Goal: Task Accomplishment & Management: Use online tool/utility

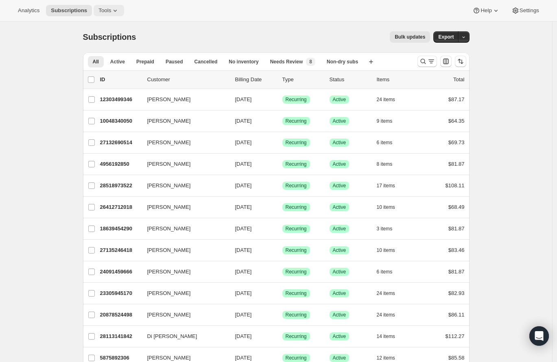
click at [119, 7] on icon at bounding box center [115, 11] width 8 height 8
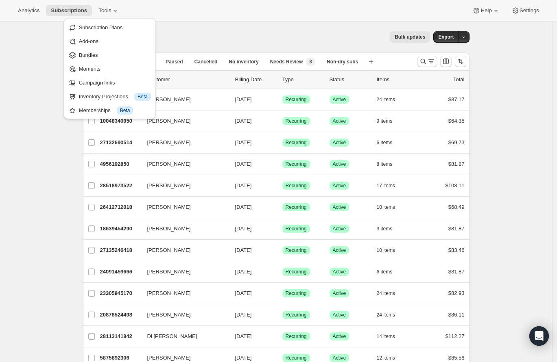
click at [175, 39] on div "Bulk updates" at bounding box center [288, 36] width 284 height 11
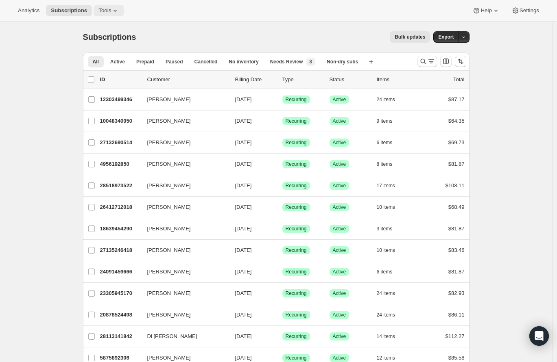
click at [118, 9] on icon at bounding box center [115, 11] width 8 height 8
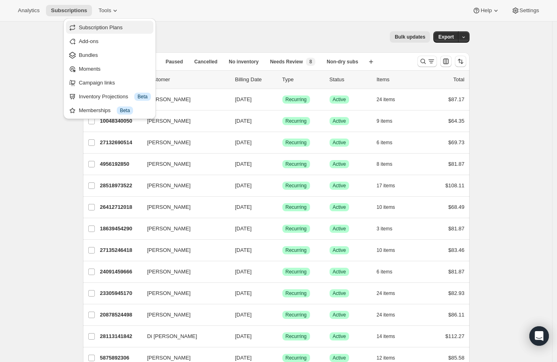
click at [124, 32] on button "Subscription Plans" at bounding box center [109, 27] width 87 height 13
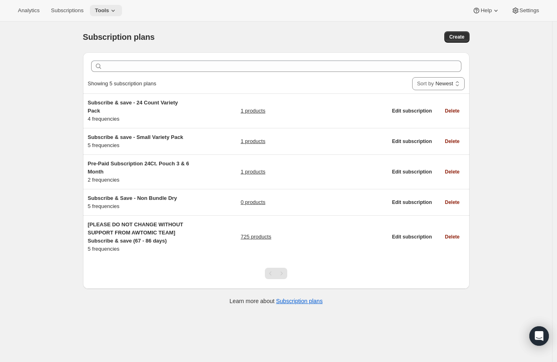
click at [122, 9] on button "Tools" at bounding box center [106, 10] width 32 height 11
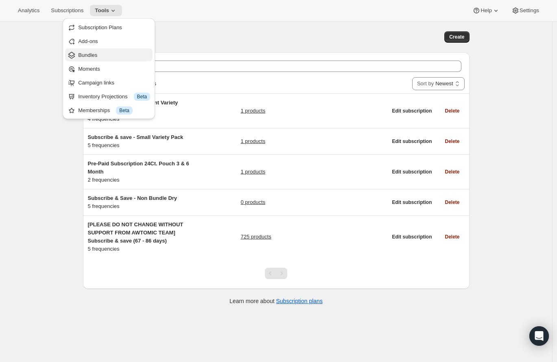
click at [112, 60] on button "Bundles" at bounding box center [108, 54] width 87 height 13
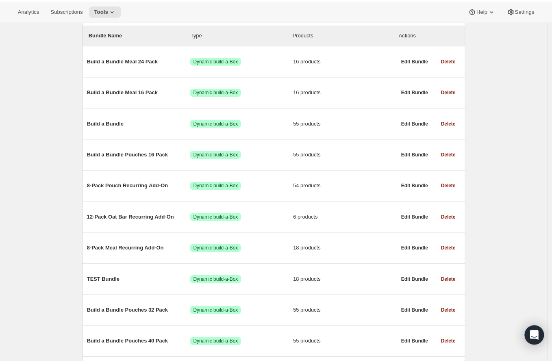
scroll to position [87, 0]
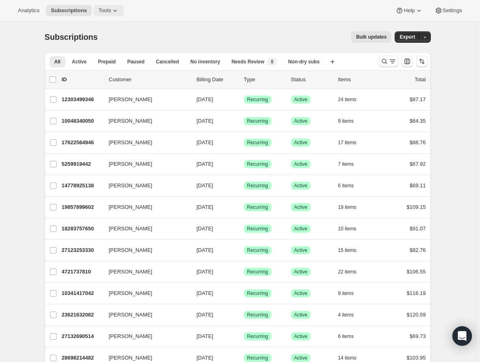
click at [109, 10] on span "Tools" at bounding box center [104, 10] width 13 height 7
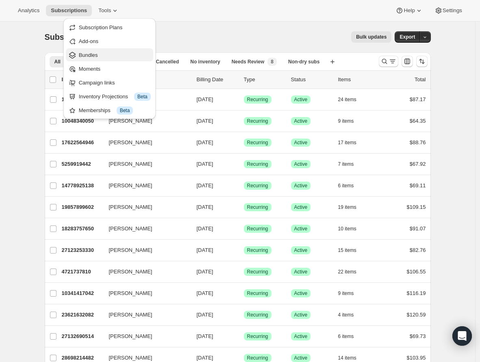
click at [104, 56] on span "Bundles" at bounding box center [115, 55] width 72 height 8
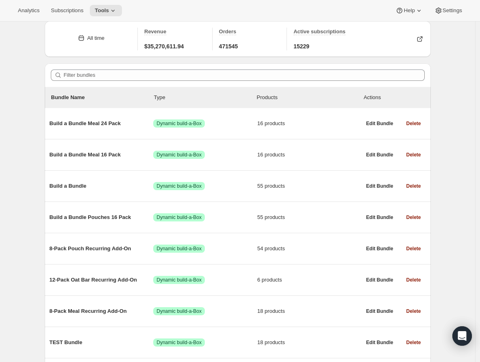
scroll to position [40, 0]
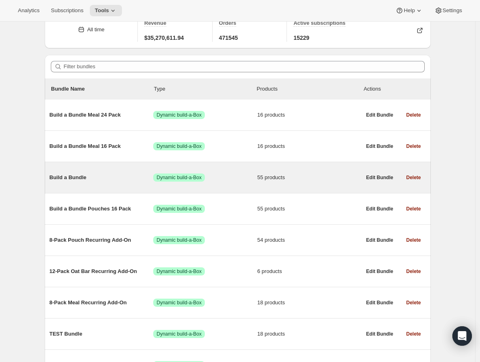
click at [67, 180] on span "Build a Bundle" at bounding box center [102, 178] width 104 height 8
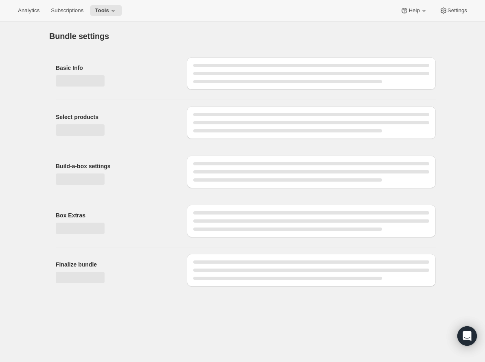
type input "Build a Bundle"
checkbox input "true"
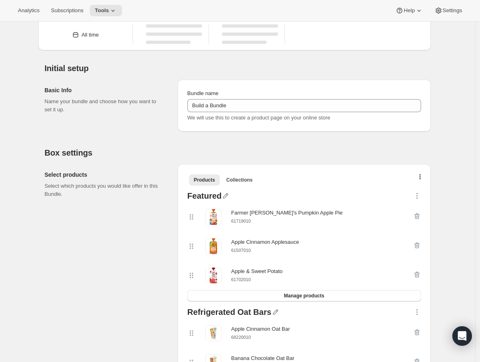
scroll to position [50, 0]
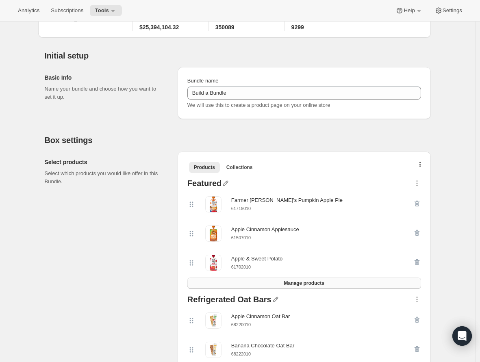
click at [312, 281] on span "Manage products" at bounding box center [304, 283] width 40 height 7
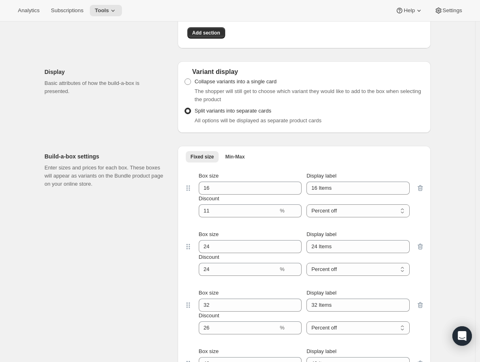
scroll to position [2046, 0]
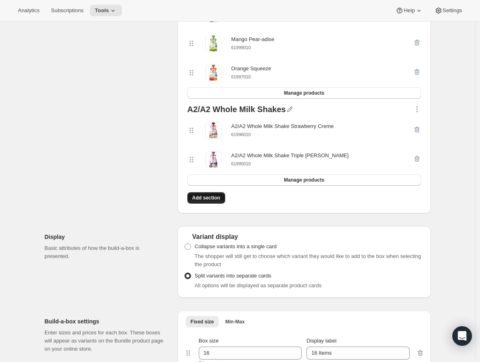
click at [218, 203] on button "Add section" at bounding box center [206, 197] width 38 height 11
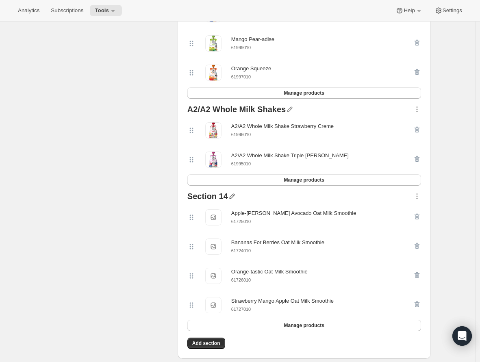
click at [233, 200] on icon "button" at bounding box center [232, 196] width 8 height 8
click at [239, 218] on input "text" at bounding box center [239, 221] width 78 height 13
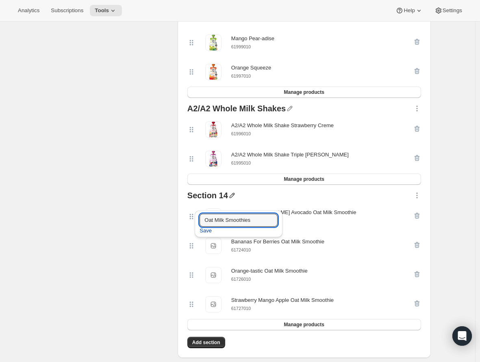
scroll to position [2048, 0]
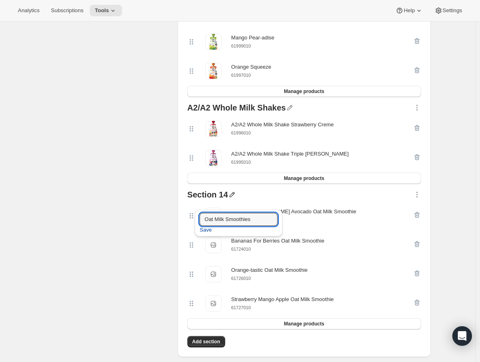
type input "Oat Milk Smoothies"
click at [205, 229] on span "Save" at bounding box center [206, 230] width 12 height 8
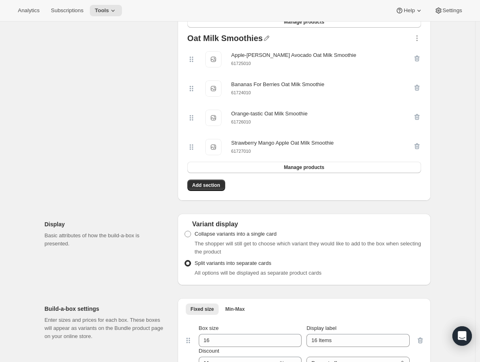
scroll to position [2130, 0]
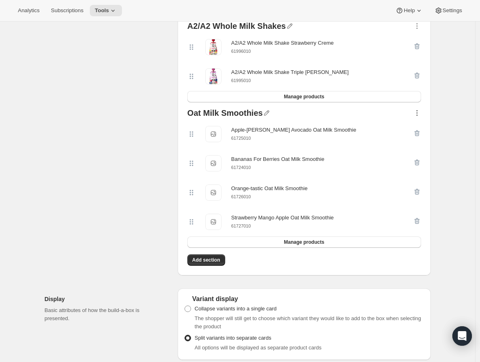
click at [369, 117] on icon "button" at bounding box center [417, 113] width 8 height 8
click at [369, 136] on span "Move to top" at bounding box center [417, 140] width 37 height 8
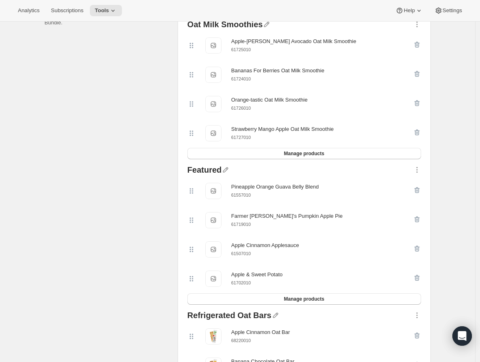
scroll to position [200, 0]
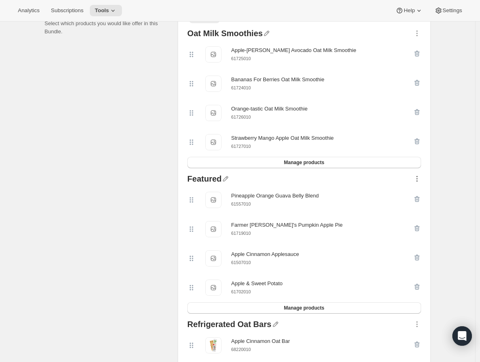
click at [369, 176] on icon "button" at bounding box center [417, 179] width 8 height 8
click at [369, 194] on span "Move to top" at bounding box center [417, 198] width 37 height 8
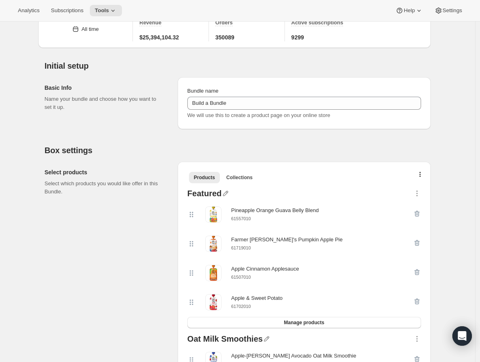
scroll to position [0, 0]
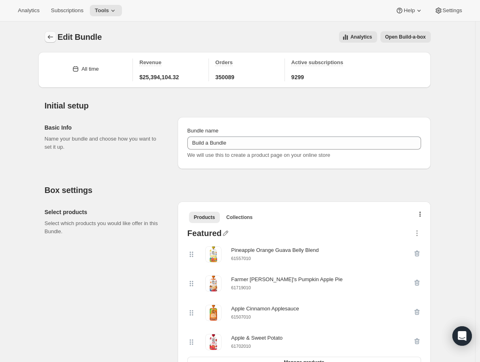
click at [54, 39] on icon "Bundles" at bounding box center [50, 37] width 8 height 8
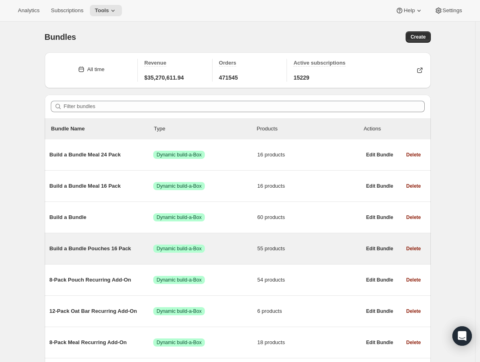
click at [89, 250] on span "Build a Bundle Pouches 16 Pack" at bounding box center [102, 249] width 104 height 8
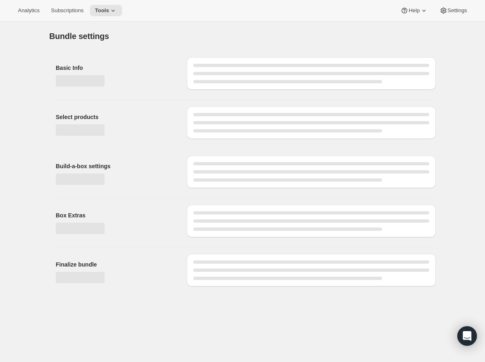
type input "Build a Bundle Pouches 16 Pack"
checkbox input "true"
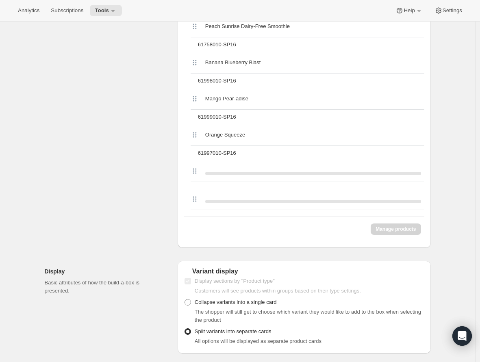
scroll to position [2159, 0]
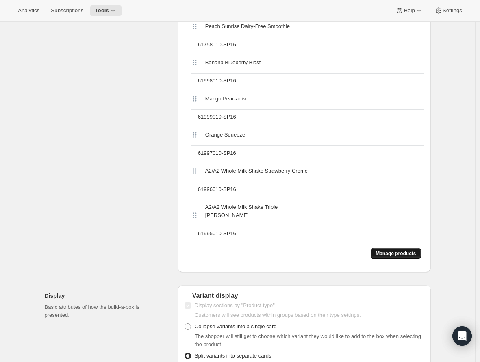
click at [369, 257] on button "Manage products" at bounding box center [396, 253] width 50 height 11
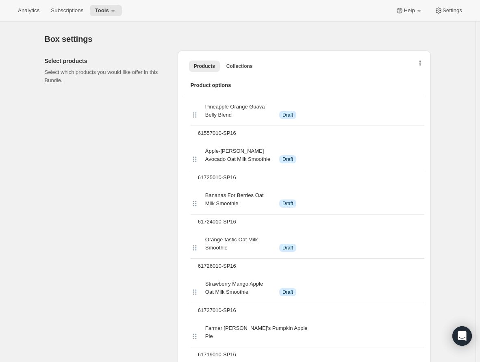
scroll to position [233, 0]
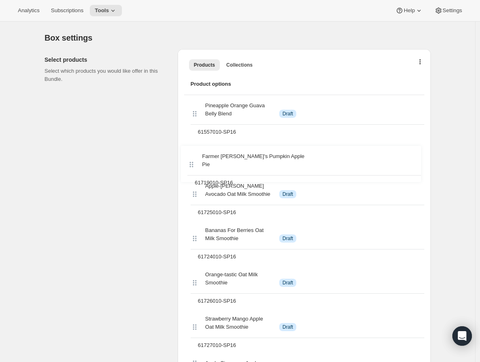
drag, startPoint x: 197, startPoint y: 325, endPoint x: 194, endPoint y: 145, distance: 180.1
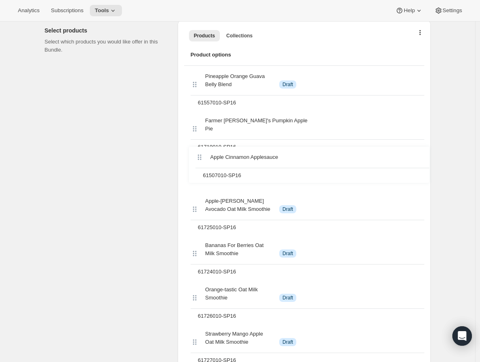
drag, startPoint x: 197, startPoint y: 312, endPoint x: 200, endPoint y: 154, distance: 158.2
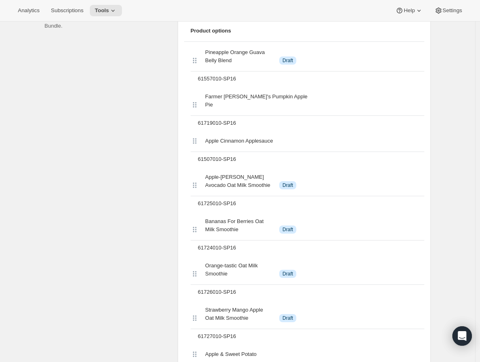
scroll to position [289, 0]
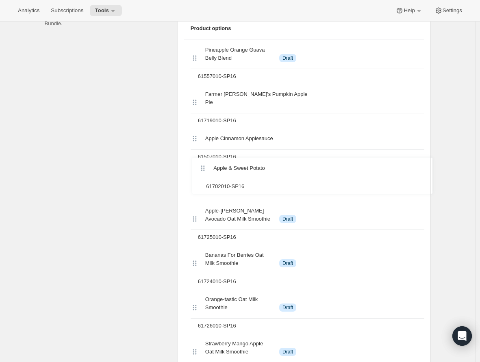
drag, startPoint x: 196, startPoint y: 347, endPoint x: 202, endPoint y: 165, distance: 181.4
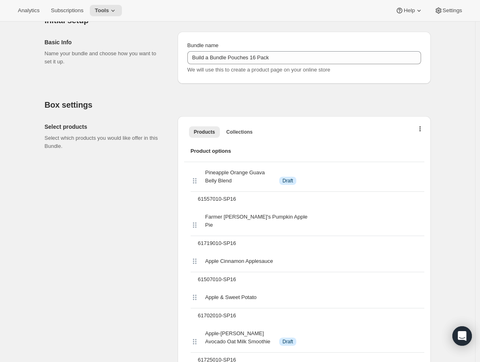
scroll to position [0, 0]
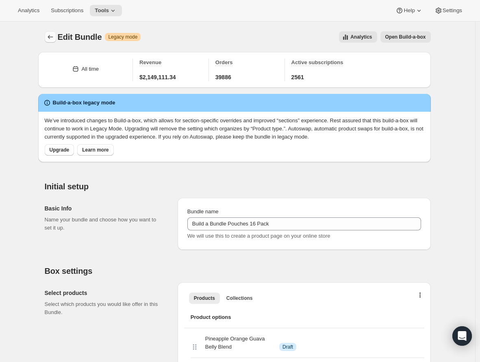
click at [52, 33] on icon "Bundles" at bounding box center [50, 37] width 8 height 8
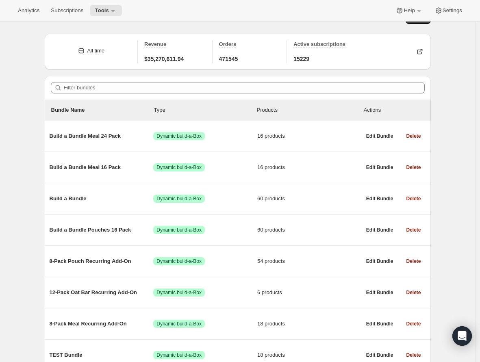
scroll to position [54, 0]
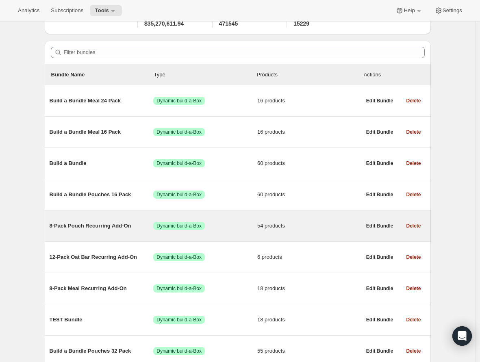
click at [87, 226] on span "8-Pack Pouch Recurring Add-On" at bounding box center [102, 226] width 104 height 8
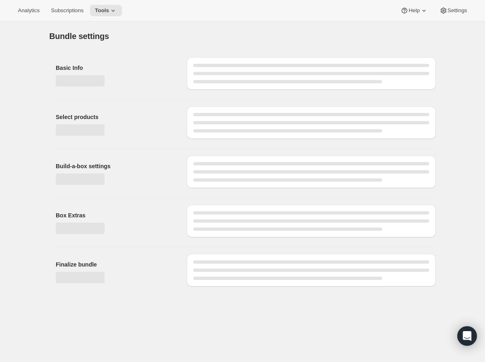
type input "8-Pack Pouch Recurring Add-On"
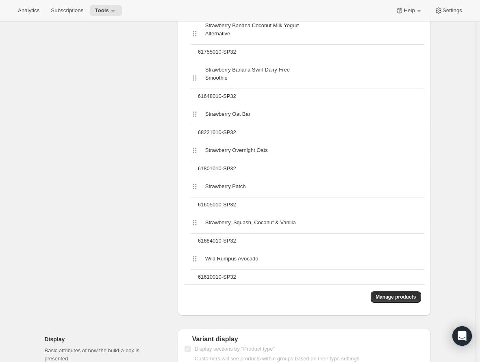
scroll to position [2287, 0]
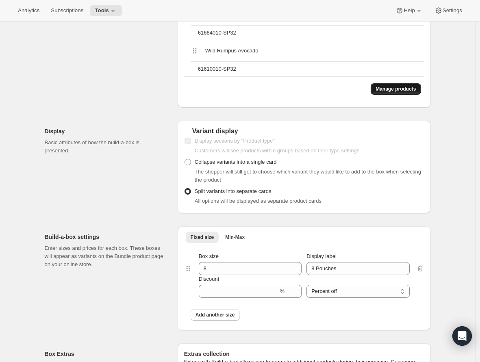
click at [369, 86] on span "Manage products" at bounding box center [396, 89] width 40 height 7
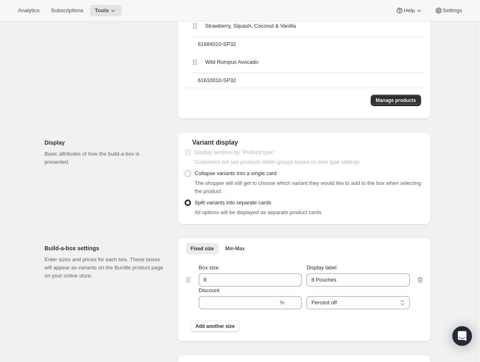
scroll to position [2226, 0]
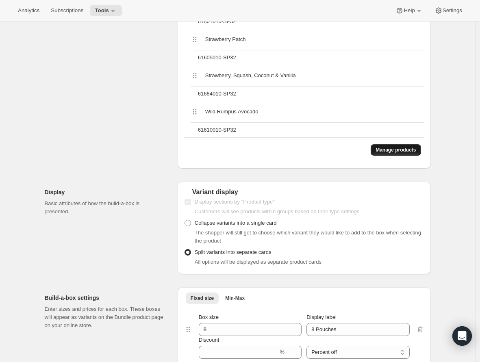
click at [369, 147] on span "Manage products" at bounding box center [396, 150] width 40 height 7
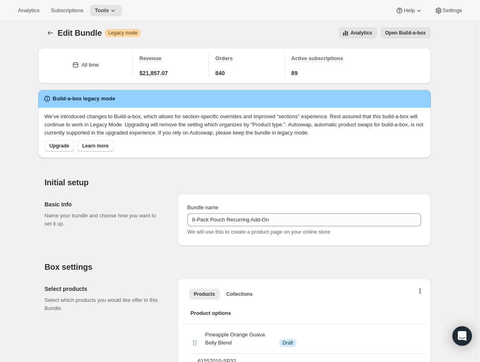
scroll to position [0, 0]
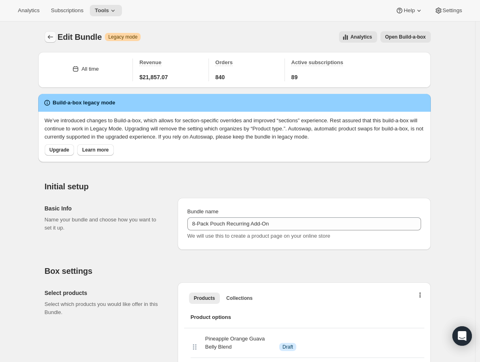
click at [54, 36] on icon "Bundles" at bounding box center [50, 37] width 8 height 8
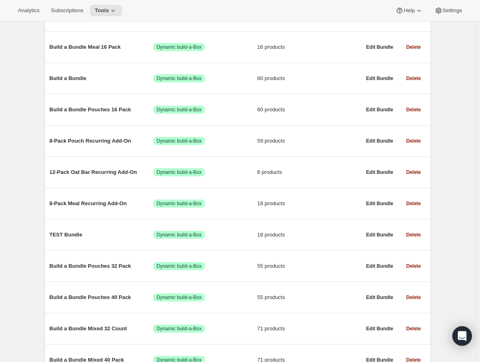
scroll to position [140, 0]
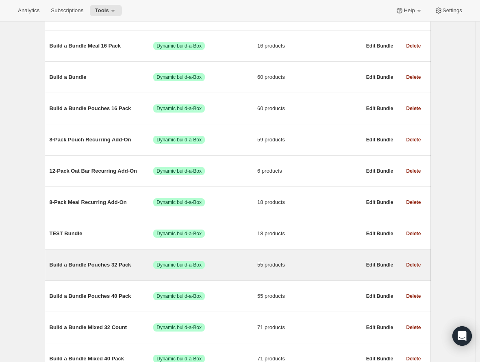
click at [86, 263] on span "Build a Bundle Pouches 32 Pack" at bounding box center [102, 265] width 104 height 8
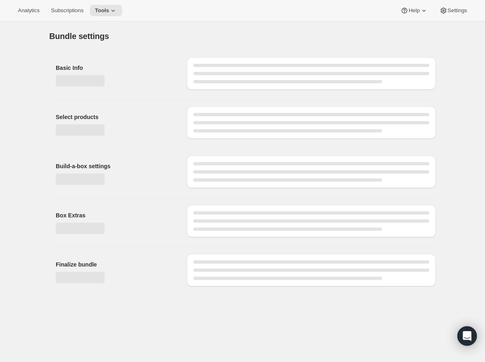
type input "Build a Bundle Pouches 32 Pack"
checkbox input "true"
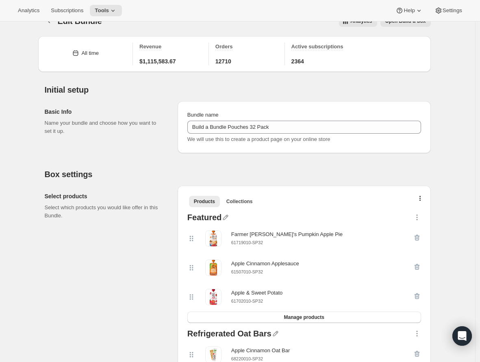
scroll to position [47, 0]
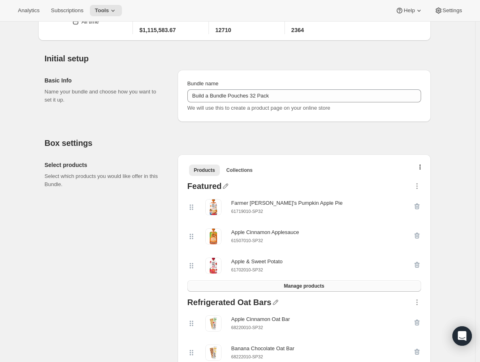
click at [299, 285] on span "Manage products" at bounding box center [304, 286] width 40 height 7
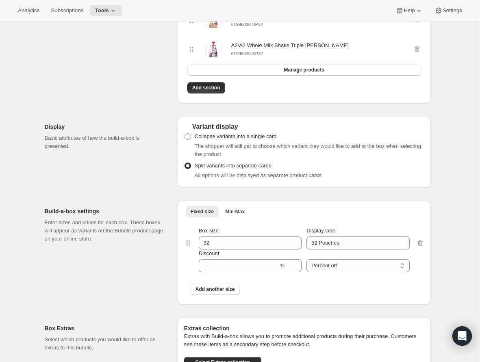
scroll to position [1985, 0]
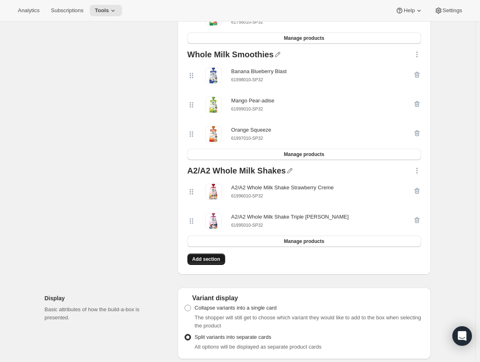
click at [214, 263] on span "Add section" at bounding box center [206, 259] width 28 height 7
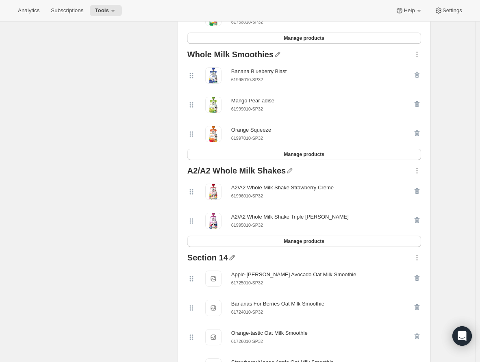
click at [235, 261] on icon "button" at bounding box center [231, 257] width 5 height 5
click at [231, 281] on input "text" at bounding box center [239, 282] width 78 height 13
type input "a"
type input "Oat Milk Smoothies"
click at [209, 291] on span "Save" at bounding box center [206, 293] width 12 height 8
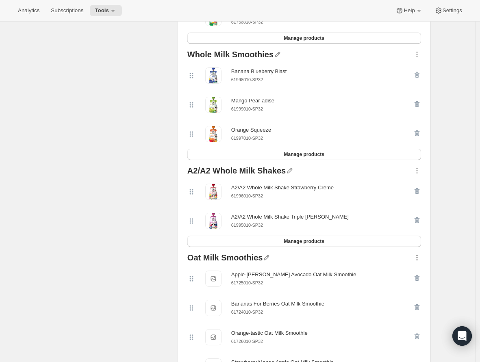
click at [369, 262] on icon "button" at bounding box center [417, 258] width 8 height 8
click at [369, 189] on span "Move to top" at bounding box center [413, 189] width 28 height 6
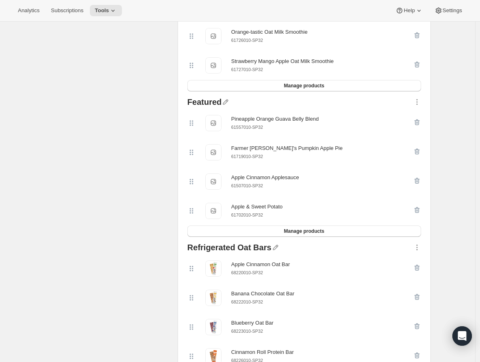
scroll to position [264, 0]
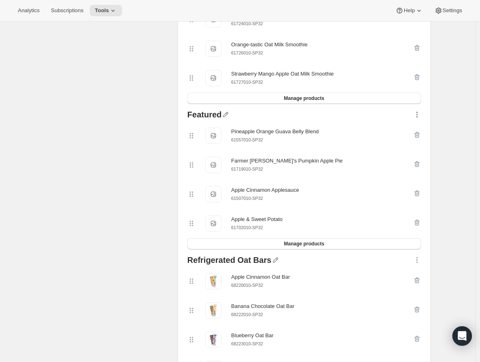
click at [369, 113] on icon "button" at bounding box center [417, 115] width 8 height 8
click at [369, 133] on span "Move to top" at bounding box center [413, 134] width 28 height 6
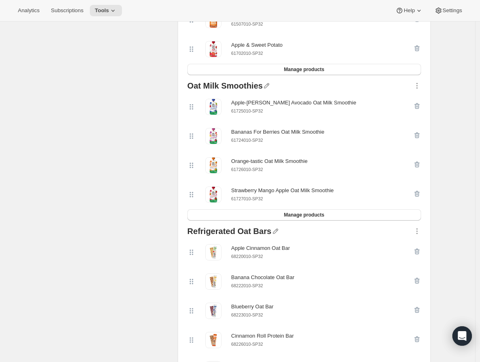
scroll to position [0, 0]
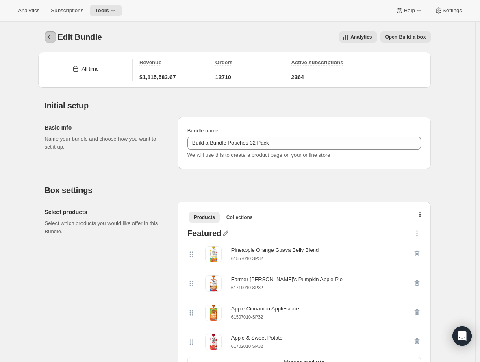
click at [54, 36] on icon "Bundles" at bounding box center [50, 37] width 8 height 8
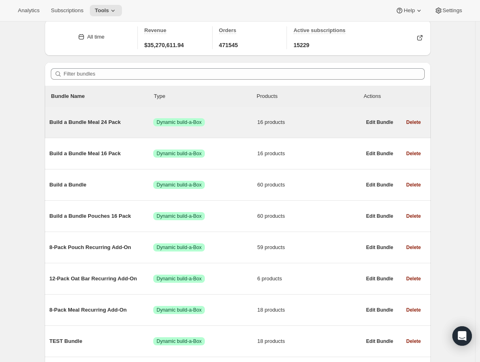
scroll to position [46, 0]
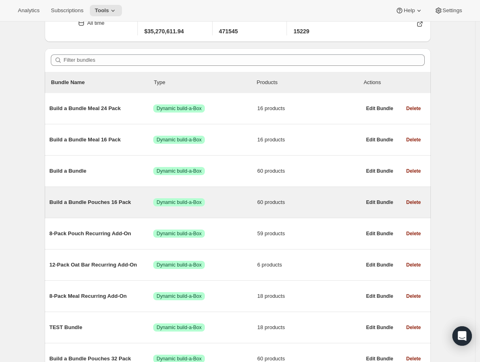
click at [76, 200] on span "Build a Bundle Pouches 16 Pack" at bounding box center [102, 202] width 104 height 8
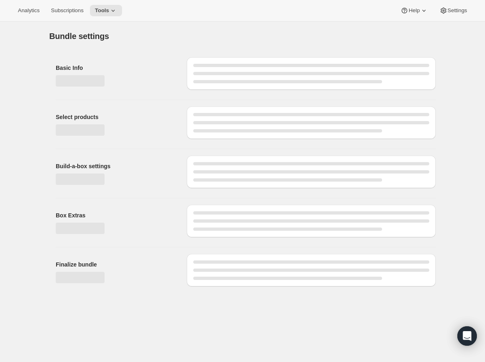
type input "Build a Bundle Pouches 16 Pack"
checkbox input "true"
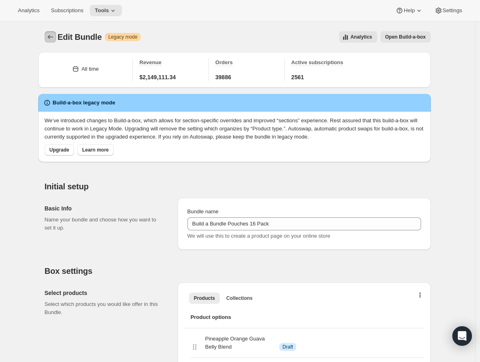
click at [51, 34] on icon "Bundles" at bounding box center [50, 37] width 8 height 8
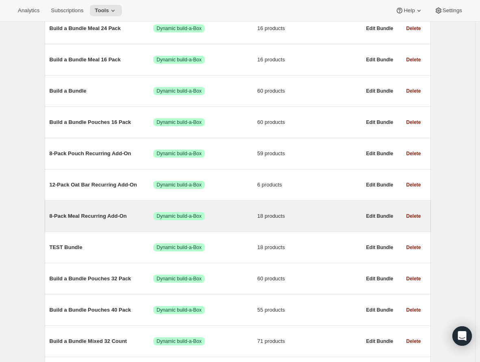
scroll to position [153, 0]
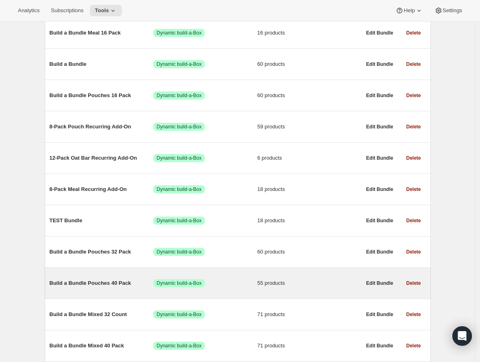
click at [102, 284] on span "Build a Bundle Pouches 40 Pack" at bounding box center [102, 283] width 104 height 8
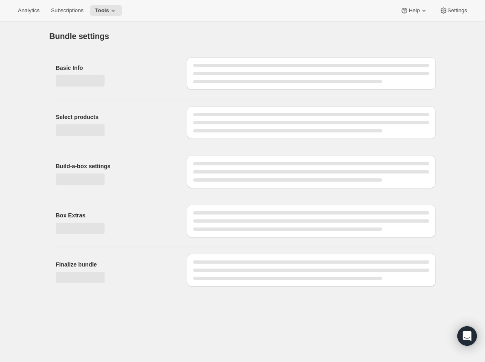
type input "Build a Bundle Pouches 40 Pack"
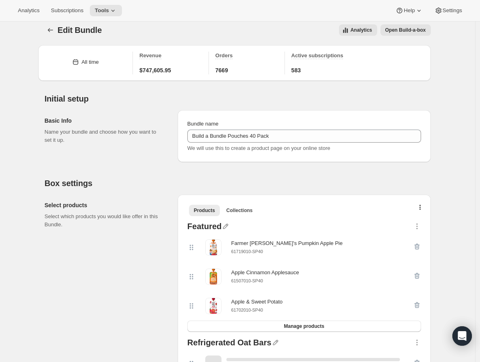
scroll to position [24, 0]
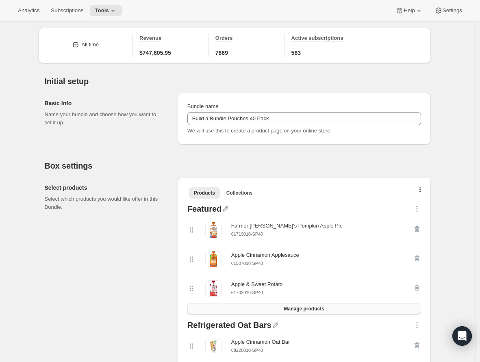
click at [310, 310] on span "Manage products" at bounding box center [304, 309] width 40 height 7
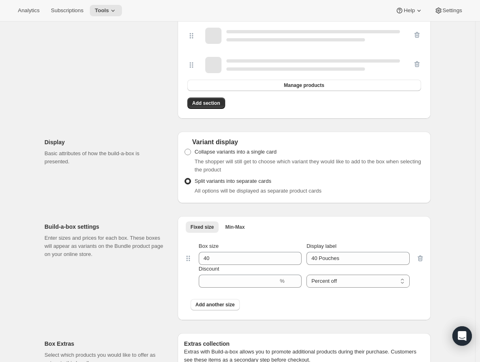
scroll to position [2069, 0]
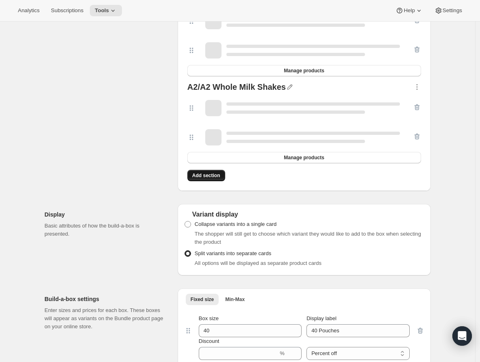
click at [204, 179] on span "Add section" at bounding box center [206, 175] width 28 height 7
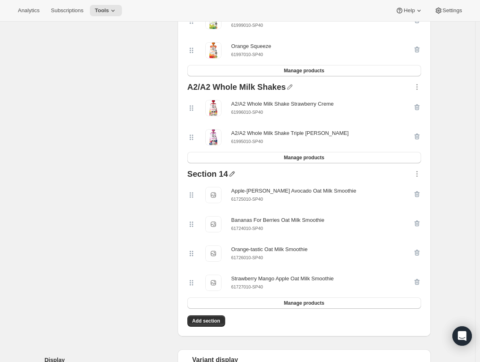
click at [233, 177] on icon "button" at bounding box center [231, 174] width 5 height 5
click at [226, 195] on input "text" at bounding box center [239, 198] width 78 height 13
type input "Oat Milk Smoothies"
click at [211, 209] on span "Save" at bounding box center [206, 209] width 12 height 8
click at [369, 178] on icon "button" at bounding box center [417, 174] width 8 height 8
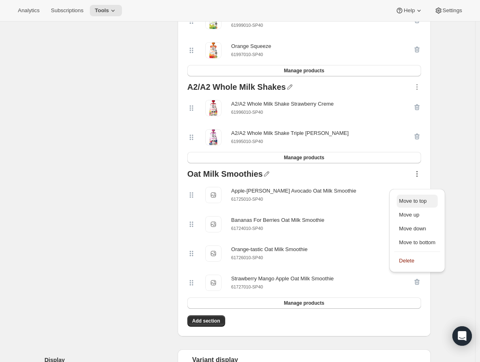
click at [369, 200] on span "Move to top" at bounding box center [413, 201] width 28 height 6
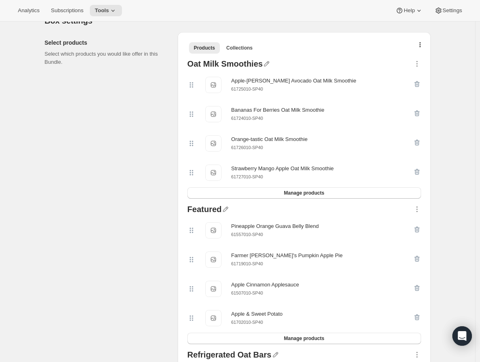
scroll to position [165, 0]
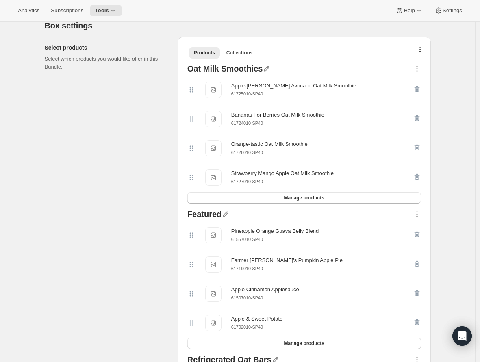
click at [369, 213] on icon "button" at bounding box center [417, 214] width 8 height 8
click at [369, 227] on button "Move to top" at bounding box center [417, 233] width 41 height 13
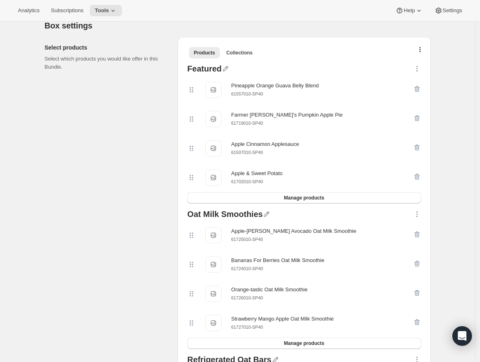
scroll to position [0, 0]
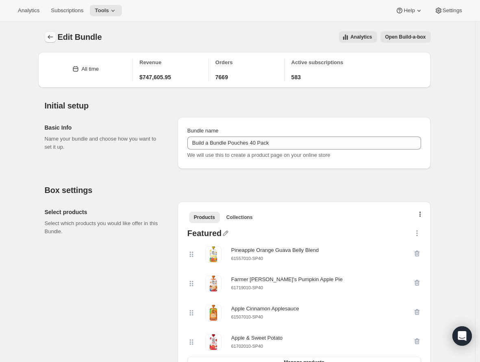
click at [53, 37] on icon "Bundles" at bounding box center [50, 37] width 8 height 8
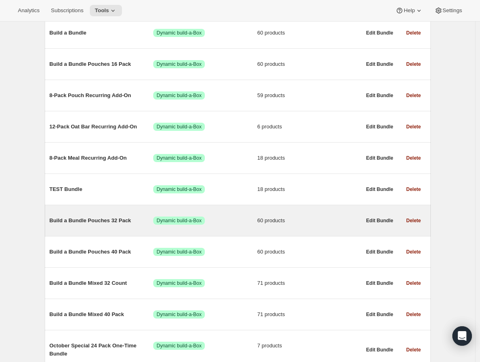
scroll to position [185, 0]
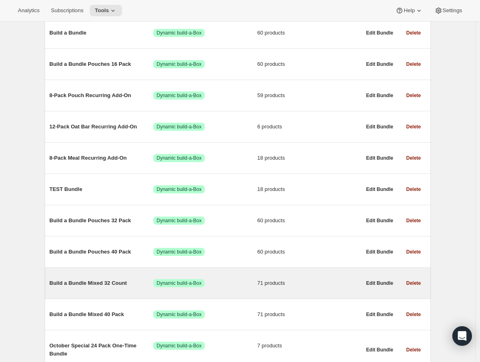
click at [107, 285] on span "Build a Bundle Mixed 32 Count" at bounding box center [102, 283] width 104 height 8
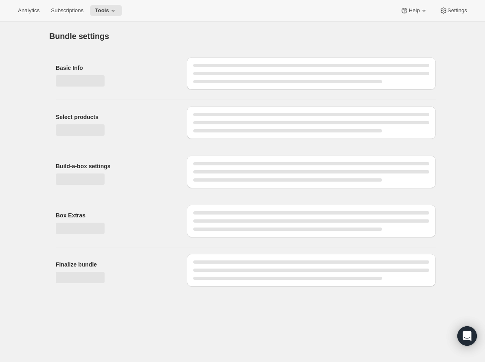
type input "Build a Bundle Mixed 32 Count"
checkbox input "true"
select select "MINIMUM"
type input "Select at least 8 meals"
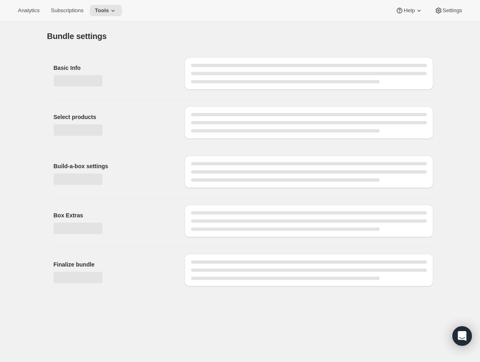
select select "gid://shopify/ProductVariant/41182055432274_6321b5ac-0d1c-4f8d-8ffe-6193e28b69b8"
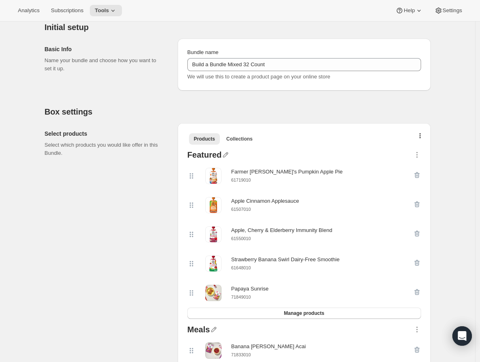
scroll to position [79, 0]
click at [302, 312] on span "Manage products" at bounding box center [304, 312] width 40 height 7
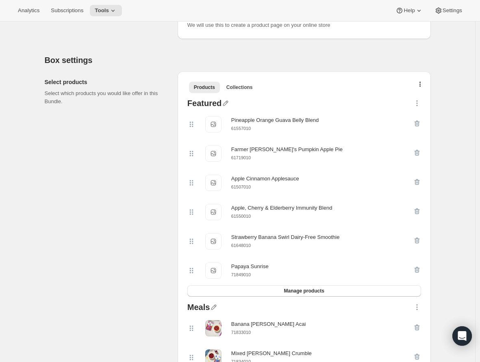
scroll to position [132, 0]
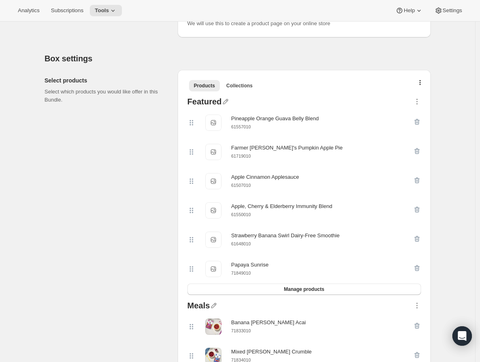
click at [245, 214] on small "61550010" at bounding box center [241, 214] width 20 height 5
copy div "61550010"
click at [369, 211] on icon "button" at bounding box center [417, 210] width 8 height 8
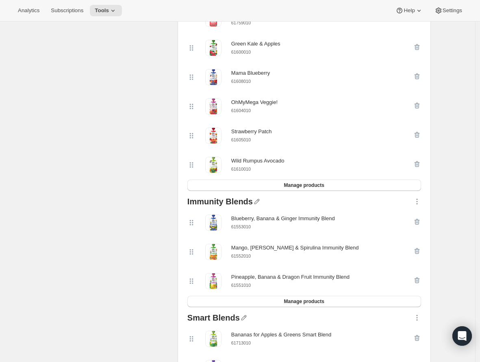
scroll to position [1083, 0]
click at [330, 307] on button "Manage products" at bounding box center [304, 301] width 234 height 11
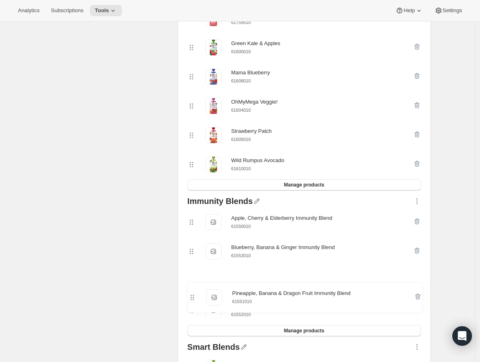
scroll to position [1084, 0]
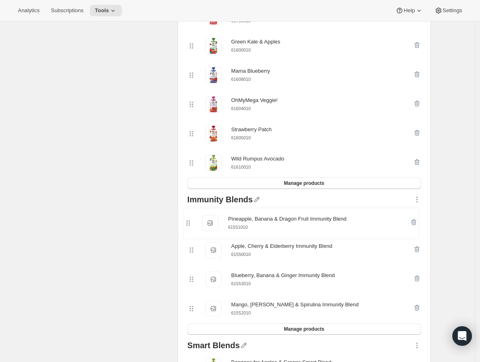
drag, startPoint x: 196, startPoint y: 318, endPoint x: 191, endPoint y: 222, distance: 95.7
click at [191, 222] on div "Apple, Cherry & Elderberry Immunity Blend Apple, Cherry & Elderberry Immunity B…" at bounding box center [304, 264] width 234 height 117
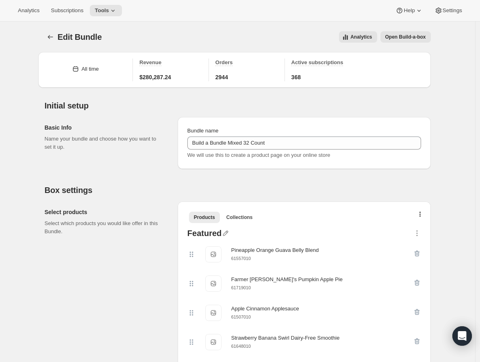
scroll to position [144, 0]
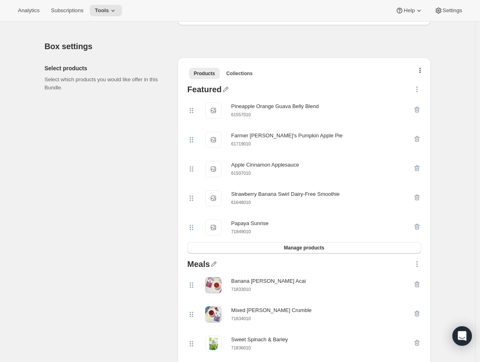
click at [244, 202] on small "61648010" at bounding box center [241, 202] width 20 height 5
copy small "61648010"
click at [369, 198] on icon "button" at bounding box center [417, 198] width 8 height 8
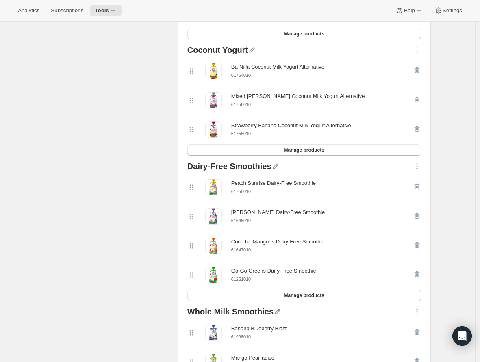
scroll to position [2214, 0]
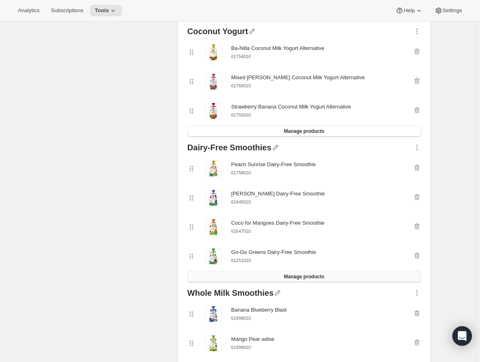
click at [303, 280] on span "Manage products" at bounding box center [304, 277] width 40 height 7
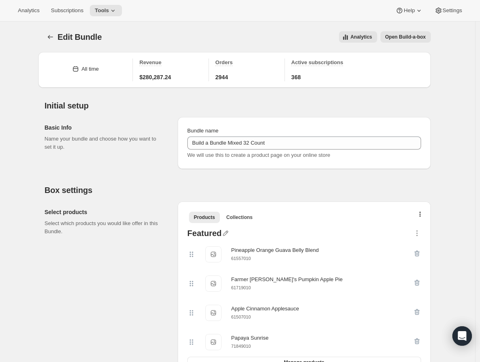
scroll to position [138, 0]
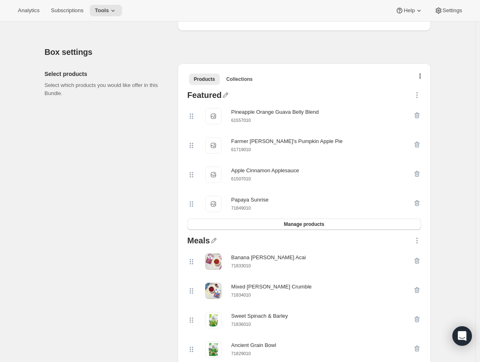
click at [244, 208] on small "71849010" at bounding box center [241, 208] width 20 height 5
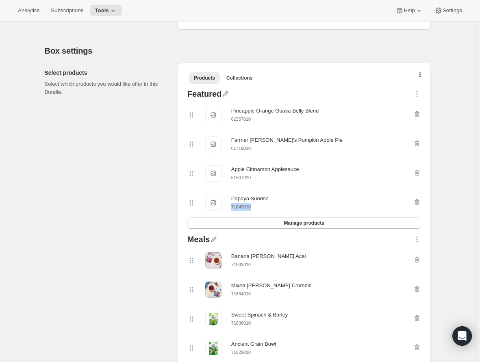
scroll to position [140, 0]
copy small "71849010"
click at [369, 202] on icon "button" at bounding box center [417, 202] width 1 height 2
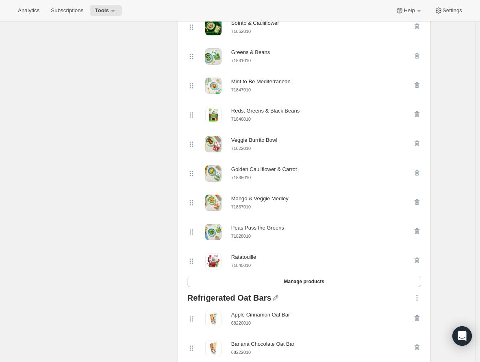
scroll to position [552, 0]
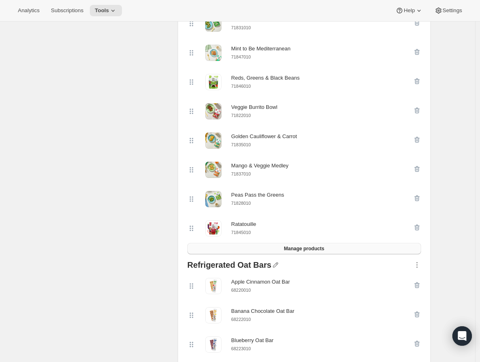
click at [314, 252] on span "Manage products" at bounding box center [304, 249] width 40 height 7
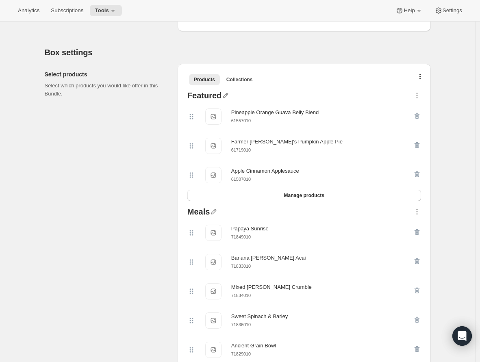
scroll to position [137, 0]
click at [300, 202] on button "Manage products" at bounding box center [304, 195] width 234 height 11
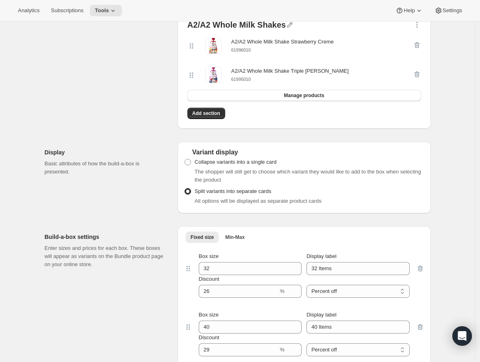
scroll to position [2588, 0]
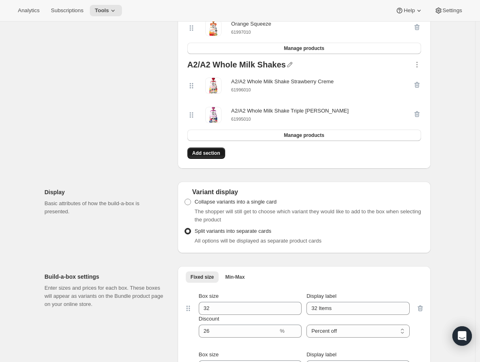
click at [201, 157] on span "Add section" at bounding box center [206, 153] width 28 height 7
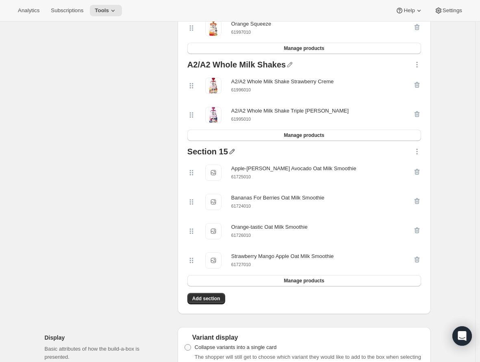
click at [234, 156] on icon "button" at bounding box center [232, 152] width 8 height 8
click at [233, 177] on input "text" at bounding box center [239, 179] width 78 height 13
type input "Oat Milk Smoothie"
click at [208, 188] on span "Save" at bounding box center [206, 190] width 12 height 8
click at [369, 156] on icon "button" at bounding box center [417, 152] width 8 height 8
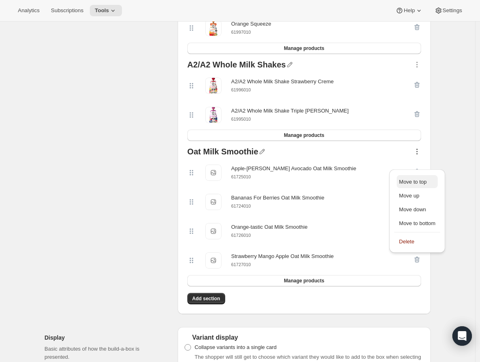
click at [369, 184] on span "Move to top" at bounding box center [413, 182] width 28 height 6
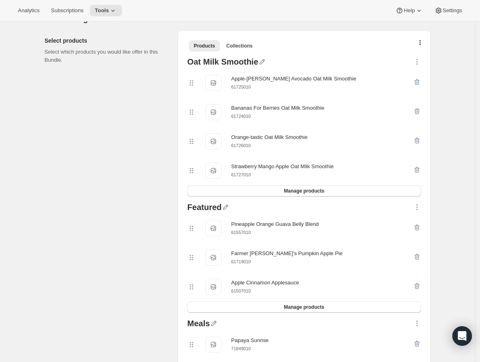
scroll to position [171, 0]
click at [369, 209] on icon "button" at bounding box center [417, 208] width 8 height 8
click at [369, 224] on span "Move to top" at bounding box center [413, 227] width 28 height 6
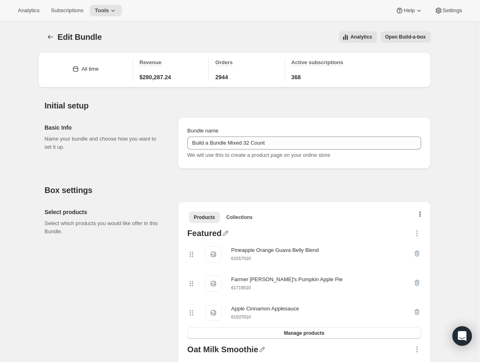
scroll to position [204, 0]
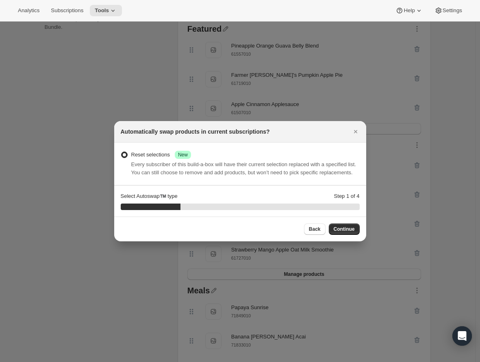
click at [124, 152] on span ":r144:" at bounding box center [124, 155] width 7 height 7
click at [122, 152] on input "Reset selections Success New" at bounding box center [121, 152] width 0 height 0
click at [340, 233] on span "Continue" at bounding box center [344, 229] width 21 height 7
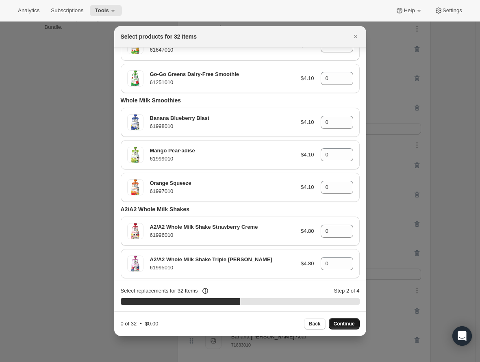
scroll to position [2441, 0]
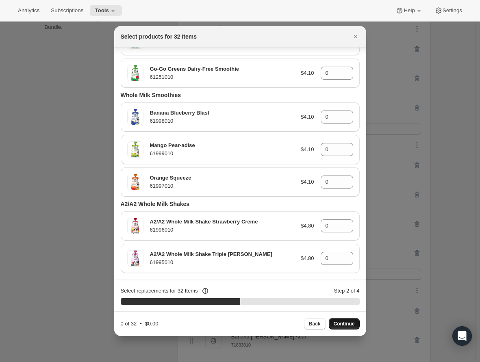
click at [282, 228] on p "61996010" at bounding box center [222, 230] width 144 height 8
click at [328, 228] on input "0" at bounding box center [331, 226] width 20 height 13
type input "1"
click at [330, 259] on input "0" at bounding box center [331, 258] width 20 height 13
type input "01"
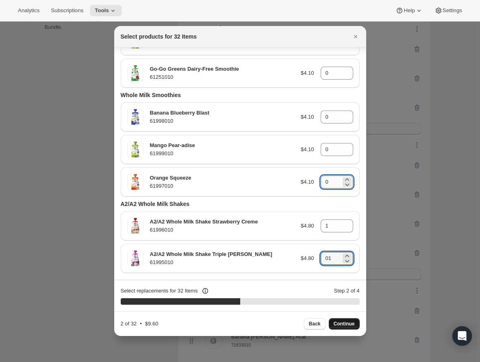
click at [328, 183] on input "0" at bounding box center [331, 182] width 20 height 13
type input "01"
click at [324, 146] on input "0" at bounding box center [331, 149] width 20 height 13
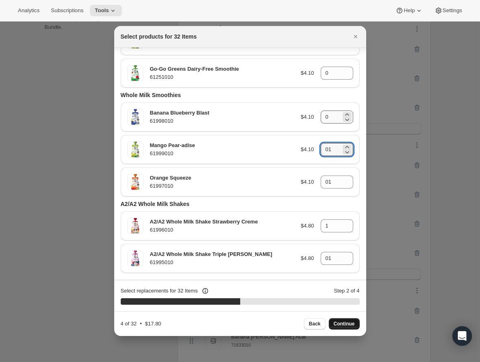
type input "01"
click at [326, 122] on input "0" at bounding box center [331, 117] width 20 height 13
type input "01"
click at [327, 73] on input "0" at bounding box center [331, 73] width 20 height 13
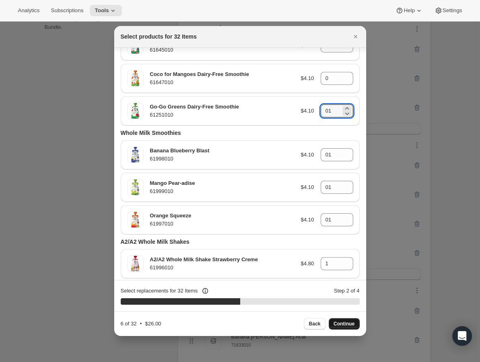
scroll to position [2404, 0]
type input "01"
click at [319, 327] on button "Back" at bounding box center [315, 323] width 22 height 11
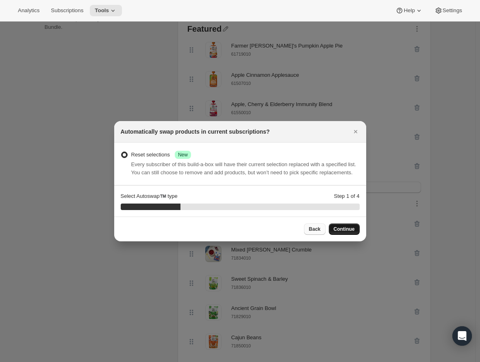
click at [314, 231] on span "Back" at bounding box center [315, 229] width 12 height 7
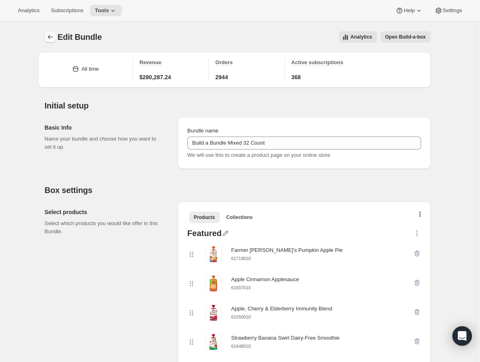
click at [51, 33] on icon "Bundles" at bounding box center [50, 37] width 8 height 8
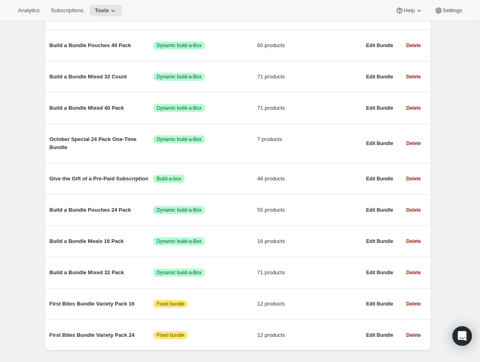
scroll to position [393, 0]
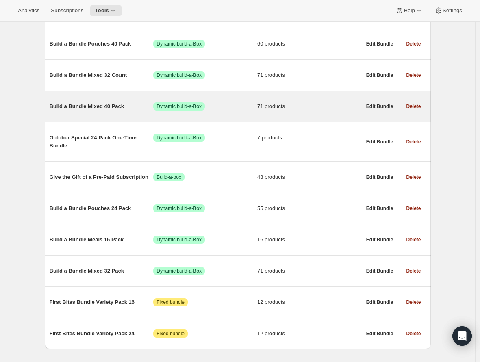
click at [82, 110] on span "Build a Bundle Mixed 40 Pack" at bounding box center [102, 106] width 104 height 8
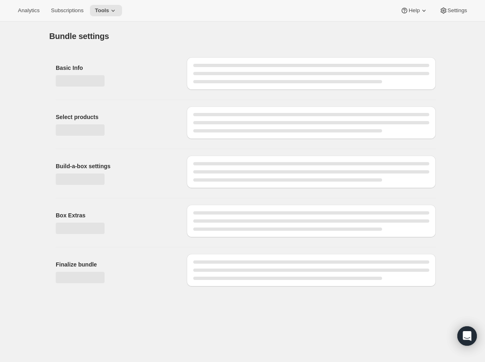
type input "Build a Bundle Mixed 40 Pack"
checkbox input "true"
select select "MINIMUM"
type input "Select at least 8 meals"
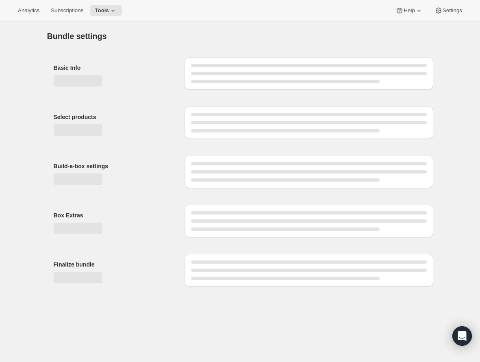
select select "gid://shopify/ProductVariant/41182201774162_e143ae9f-052c-4d0a-9eb4-a0f33d9d72e0"
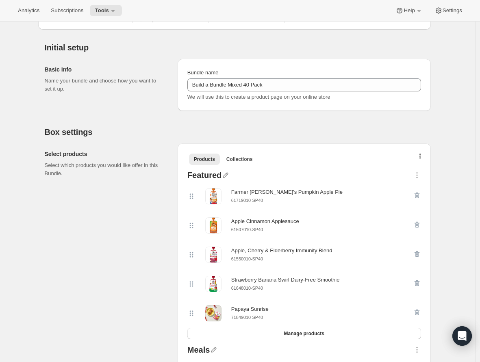
scroll to position [69, 0]
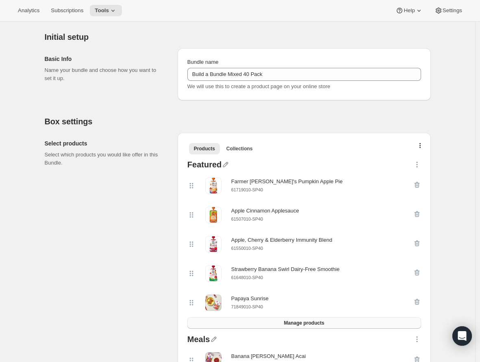
click at [300, 323] on span "Manage products" at bounding box center [304, 323] width 40 height 7
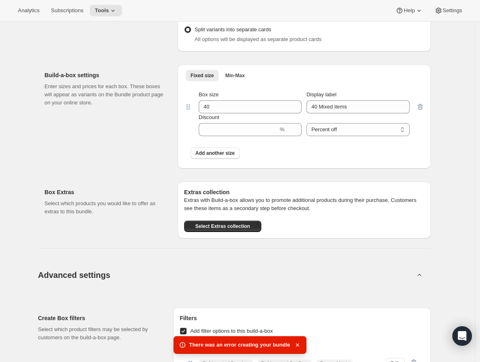
scroll to position [2528, 0]
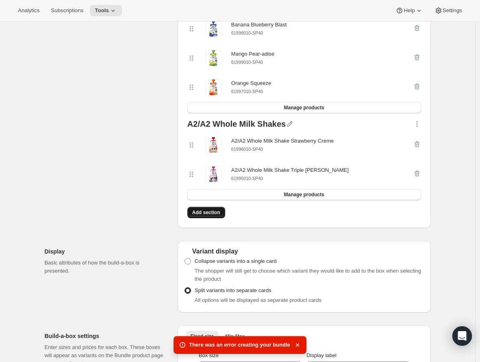
click at [207, 218] on button "Add section" at bounding box center [206, 212] width 38 height 11
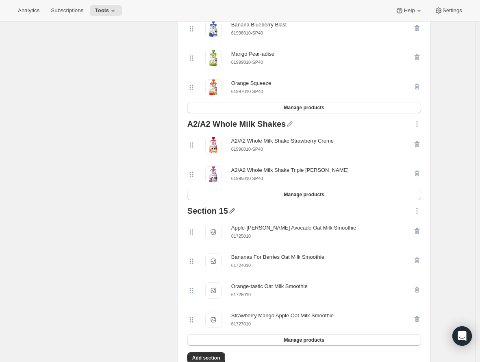
click at [236, 215] on icon "button" at bounding box center [232, 211] width 8 height 8
click at [225, 235] on input "text" at bounding box center [239, 238] width 78 height 13
type input "Oat Milk Smoothies"
click at [206, 250] on span "Save" at bounding box center [206, 249] width 12 height 8
click at [369, 222] on div "Oat Milk Smoothies Apple-[PERSON_NAME] Avocado Oat Milk Smoothie Apple-[PERSON_…" at bounding box center [304, 277] width 240 height 146
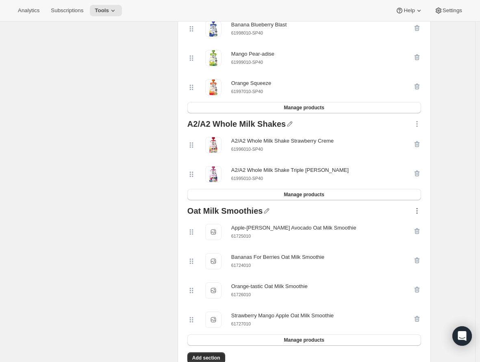
click at [369, 212] on icon "button" at bounding box center [416, 211] width 1 height 1
click at [369, 244] on span "Move to top" at bounding box center [417, 241] width 37 height 8
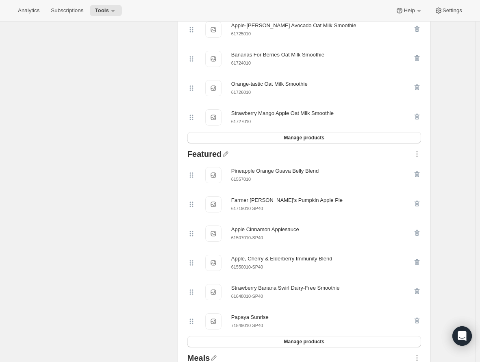
scroll to position [104, 0]
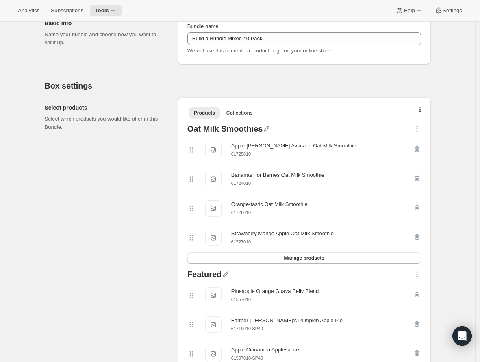
click at [369, 275] on div "Featured Pineapple Orange Guava Belly Blend Pineapple Orange Guava Belly Blend …" at bounding box center [304, 369] width 240 height 204
click at [369, 276] on icon "button" at bounding box center [417, 274] width 8 height 8
click at [369, 197] on span "Move to top" at bounding box center [413, 198] width 28 height 6
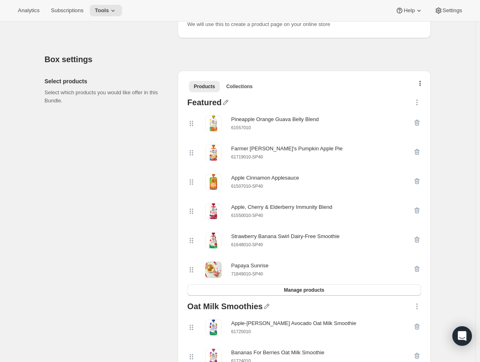
scroll to position [0, 0]
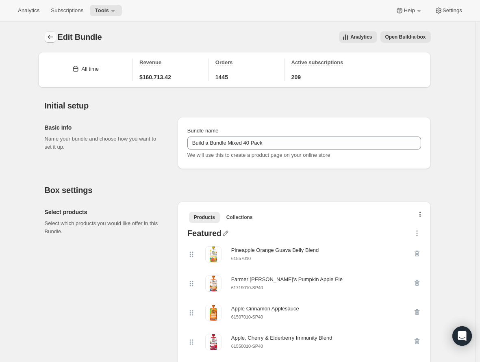
click at [52, 37] on icon "Bundles" at bounding box center [50, 37] width 8 height 8
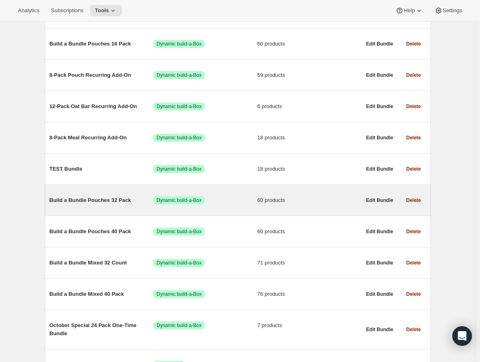
scroll to position [207, 0]
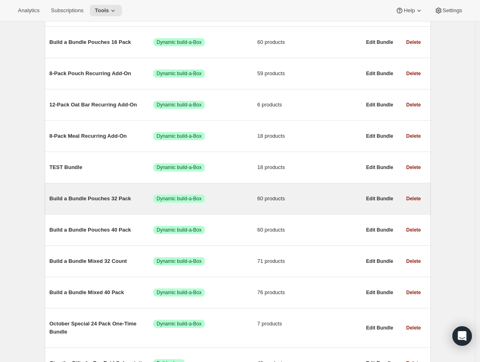
click at [91, 201] on span "Build a Bundle Pouches 32 Pack" at bounding box center [102, 199] width 104 height 8
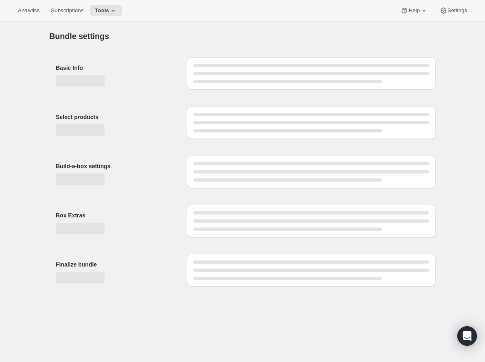
type input "Build a Bundle Pouches 32 Pack"
checkbox input "true"
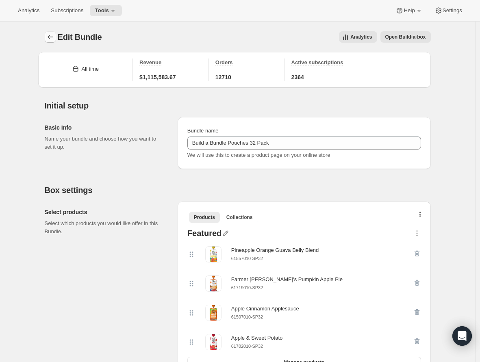
click at [49, 37] on icon "Bundles" at bounding box center [50, 37] width 8 height 8
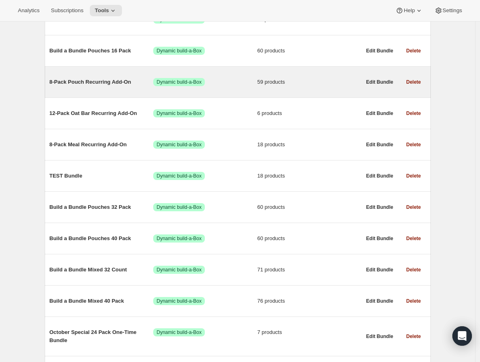
scroll to position [204, 0]
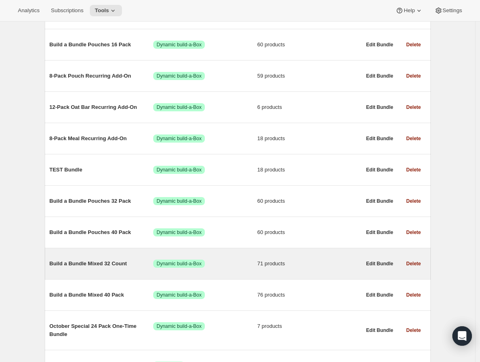
click at [106, 268] on span "Build a Bundle Mixed 32 Count" at bounding box center [102, 264] width 104 height 8
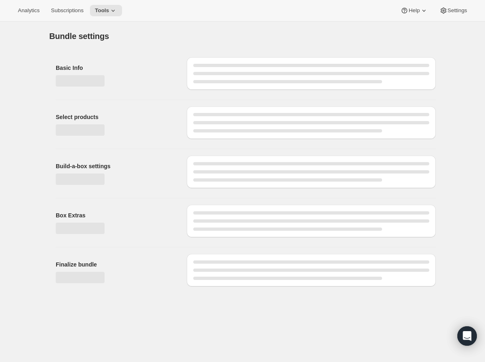
type input "Build a Bundle Mixed 32 Count"
checkbox input "true"
select select "MINIMUM"
type input "Select at least 8 meals"
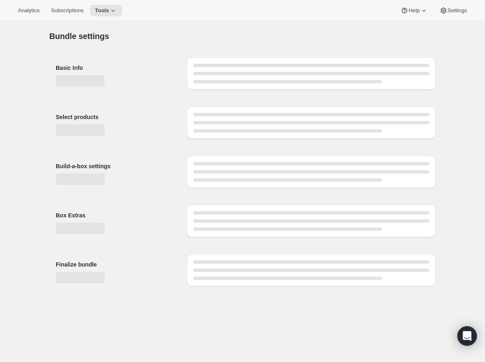
select select "gid://shopify/ProductVariant/41182055432274_6321b5ac-0d1c-4f8d-8ffe-6193e28b69b8"
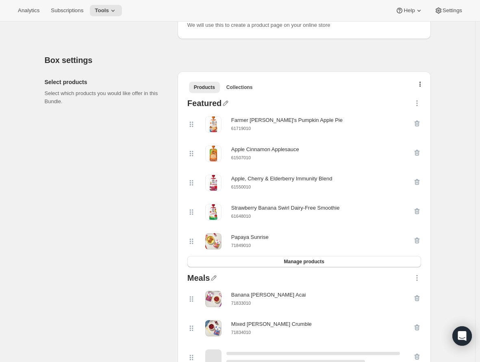
scroll to position [138, 0]
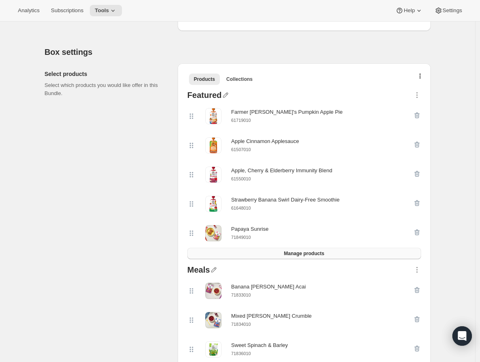
click at [294, 257] on span "Manage products" at bounding box center [304, 253] width 40 height 7
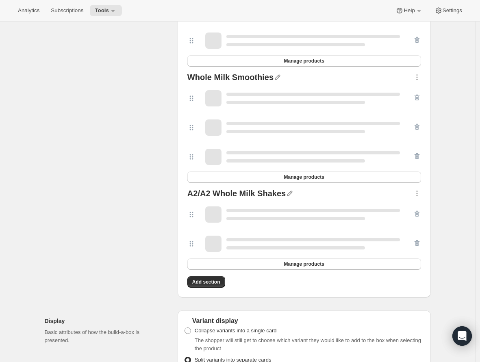
scroll to position [2459, 0]
click at [206, 285] on span "Add section" at bounding box center [206, 281] width 28 height 7
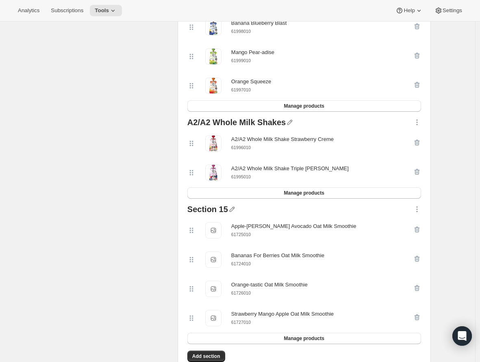
scroll to position [2557, 0]
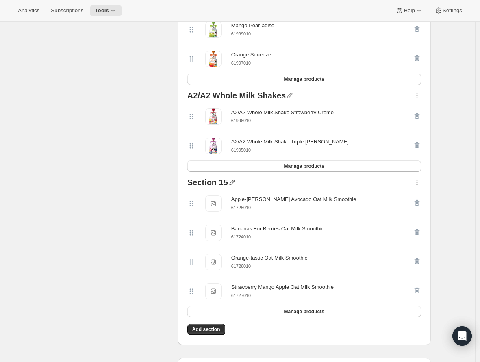
click at [236, 187] on icon "button" at bounding box center [232, 182] width 8 height 8
click at [228, 208] on input "text" at bounding box center [239, 210] width 78 height 13
type input "Oat Milk Smoothies"
click at [212, 220] on button "Save" at bounding box center [206, 220] width 22 height 13
click at [369, 187] on icon "button" at bounding box center [417, 182] width 8 height 8
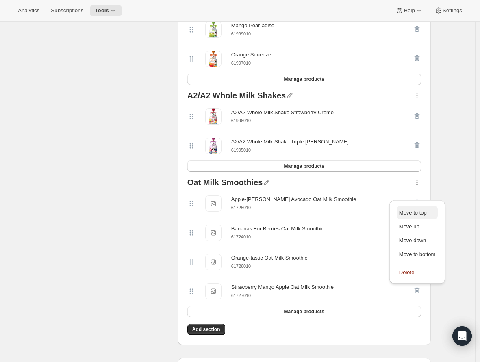
click at [369, 206] on button "Move to top" at bounding box center [417, 212] width 41 height 13
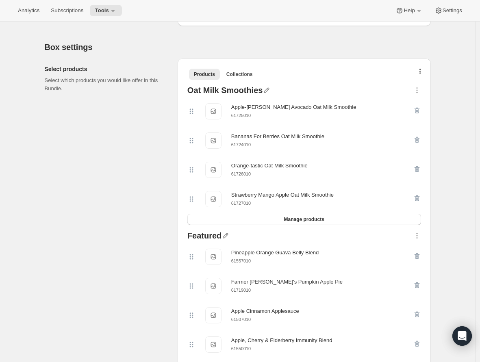
scroll to position [147, 0]
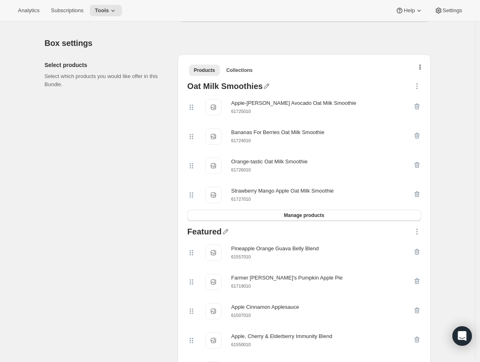
click at [369, 235] on div "Featured Pineapple Orange Guava Belly Blend Pineapple Orange Guava Belly Blend …" at bounding box center [304, 326] width 240 height 204
click at [369, 235] on icon "button" at bounding box center [416, 233] width 1 height 1
click at [369, 248] on span "Move to top" at bounding box center [413, 251] width 28 height 6
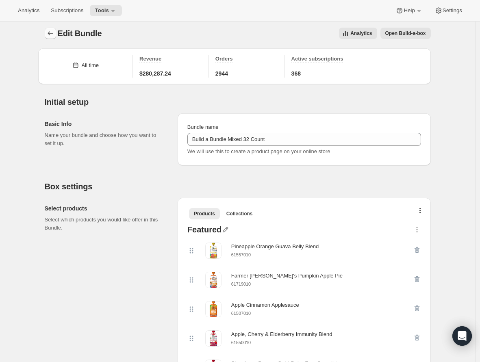
scroll to position [0, 0]
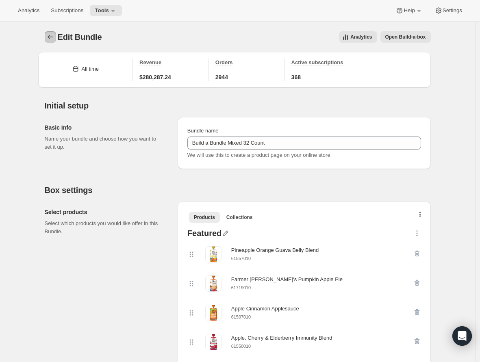
click at [54, 40] on icon "Bundles" at bounding box center [50, 37] width 8 height 8
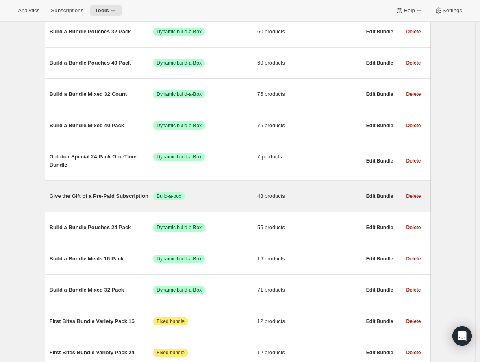
scroll to position [385, 0]
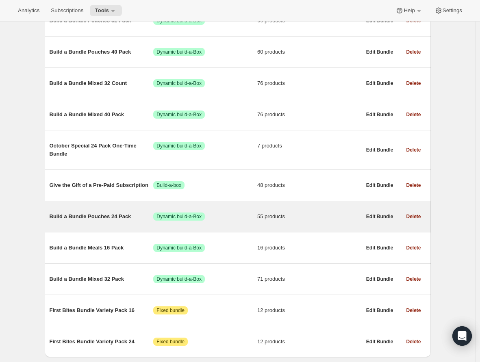
click at [108, 220] on span "Build a Bundle Pouches 24 Pack" at bounding box center [102, 217] width 104 height 8
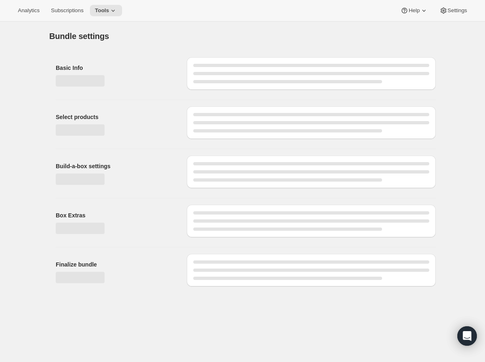
type input "Build a Bundle Pouches 24 Pack"
checkbox input "true"
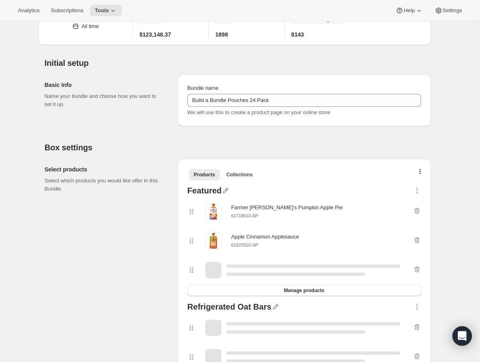
scroll to position [44, 0]
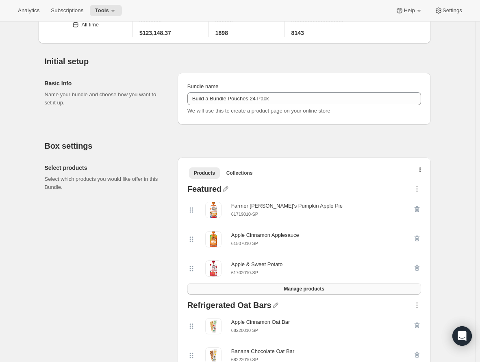
click at [307, 289] on span "Manage products" at bounding box center [304, 289] width 40 height 7
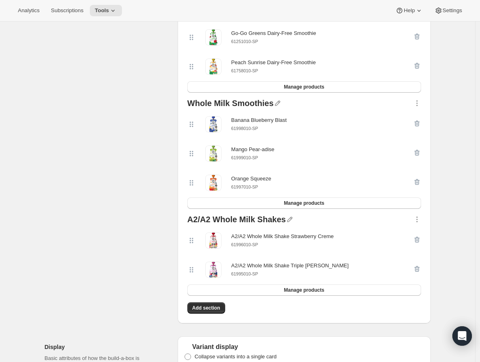
scroll to position [1938, 0]
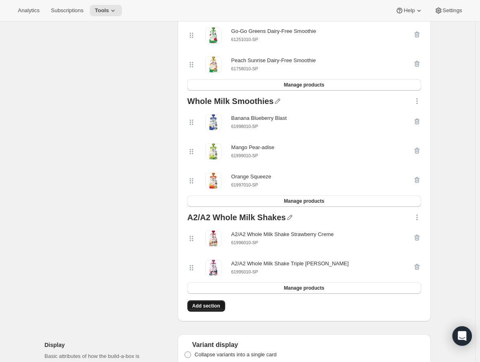
click at [211, 312] on button "Add section" at bounding box center [206, 305] width 38 height 11
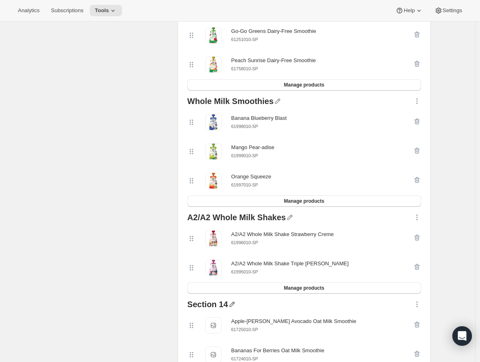
click at [236, 309] on icon "button" at bounding box center [232, 304] width 8 height 8
click at [237, 325] on input "text" at bounding box center [239, 329] width 78 height 13
type input "Oat Milk Smoothies"
click at [205, 337] on span "Save" at bounding box center [206, 340] width 12 height 8
click at [369, 311] on div at bounding box center [338, 305] width 150 height 11
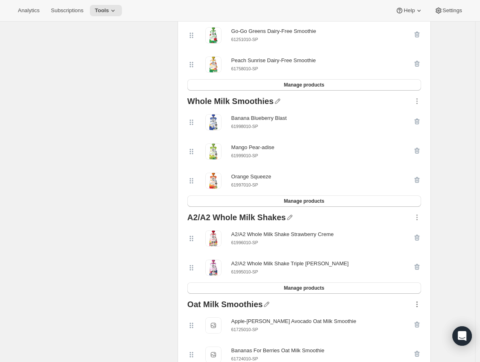
click at [369, 309] on icon "button" at bounding box center [417, 304] width 8 height 8
click at [369, 236] on span "Move to top" at bounding box center [413, 236] width 28 height 6
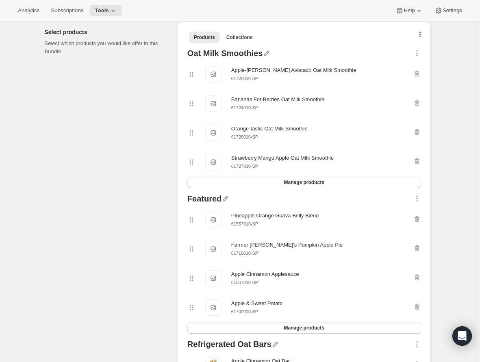
scroll to position [177, 0]
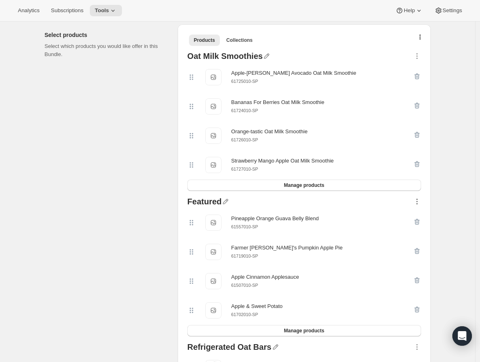
click at [369, 201] on icon "button" at bounding box center [417, 202] width 8 height 8
click at [369, 222] on span "Move to top" at bounding box center [413, 221] width 28 height 6
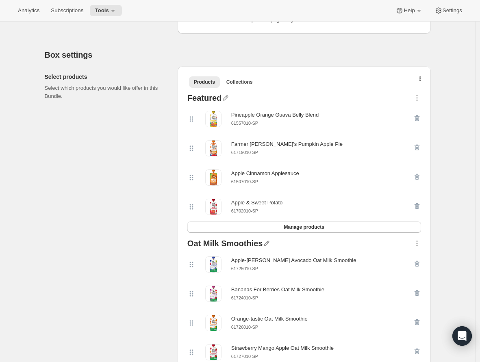
scroll to position [0, 0]
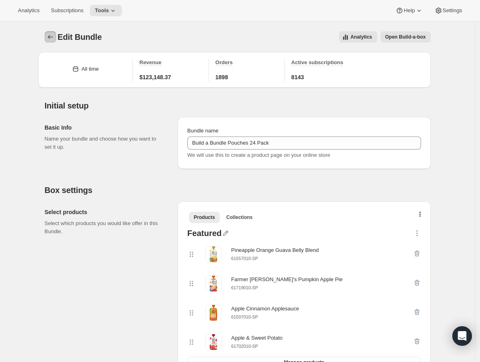
click at [52, 32] on button "Bundles" at bounding box center [50, 36] width 11 height 11
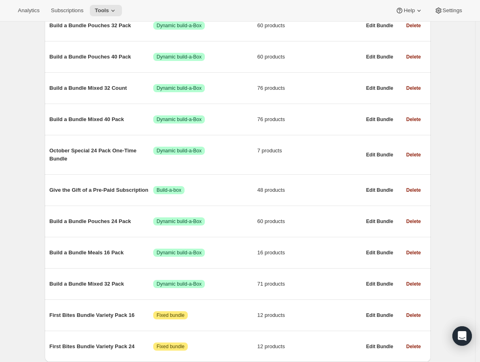
scroll to position [414, 0]
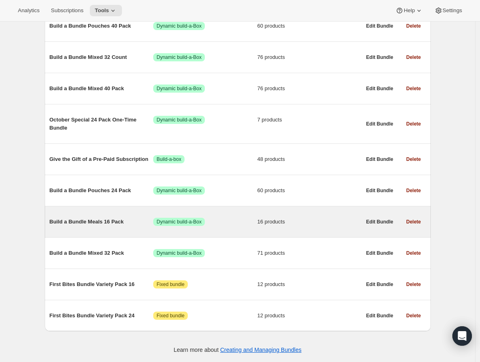
click at [93, 221] on span "Build a Bundle Meals 16 Pack" at bounding box center [102, 222] width 104 height 8
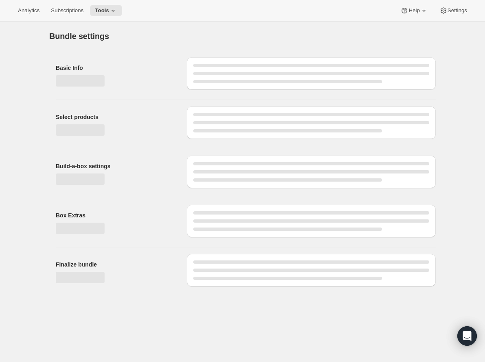
type input "Build a Bundle Meals 16 Pack"
checkbox input "true"
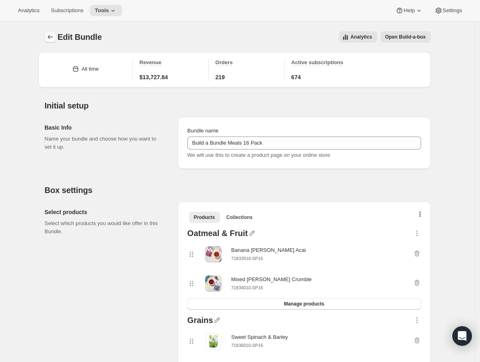
click at [50, 36] on icon "Bundles" at bounding box center [50, 37] width 8 height 8
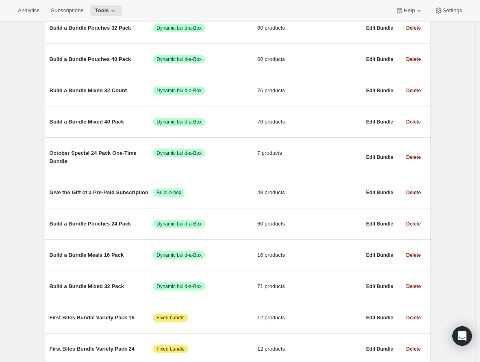
scroll to position [414, 0]
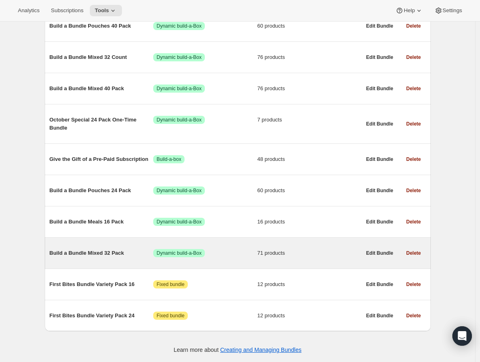
click at [103, 251] on span "Build a Bundle Mixed 32 Pack" at bounding box center [102, 253] width 104 height 8
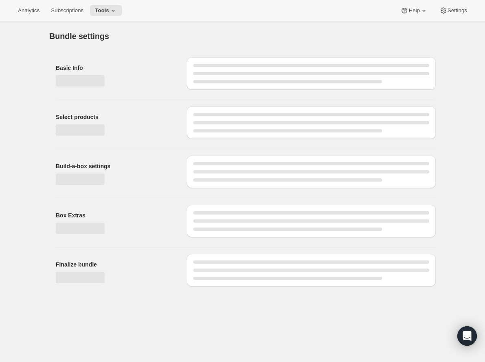
type input "Build a Bundle Mixed 32 Pack"
checkbox input "true"
select select "MINIMUM"
type input "Select at least 8 meals"
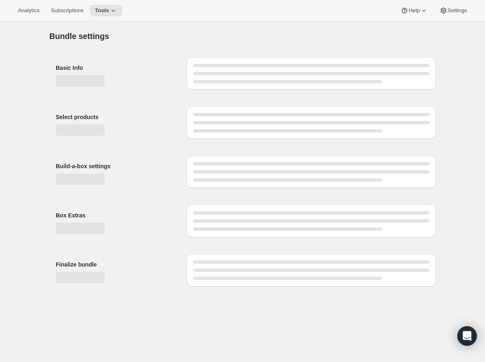
select select "gid://shopify/ProductVariant/42122698981458_33fb72c6-6dbd-426c-8527-91f8707433e9"
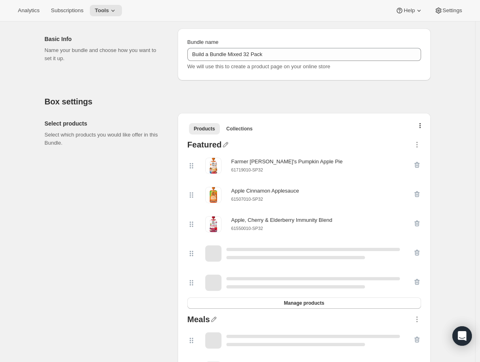
scroll to position [97, 0]
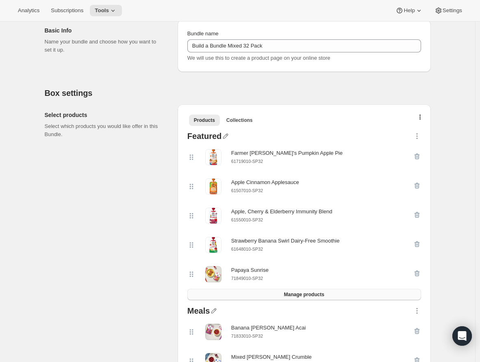
click at [276, 292] on button "Manage products" at bounding box center [304, 294] width 234 height 11
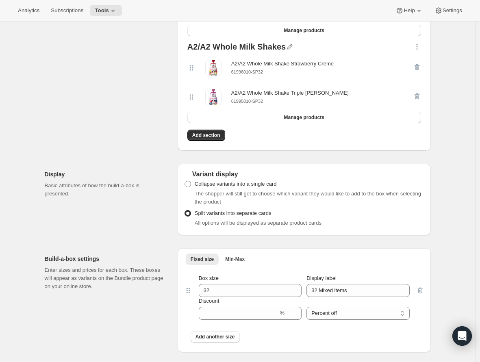
scroll to position [2601, 0]
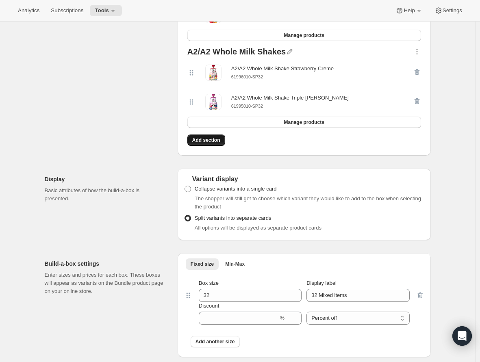
click at [211, 146] on button "Add section" at bounding box center [206, 140] width 38 height 11
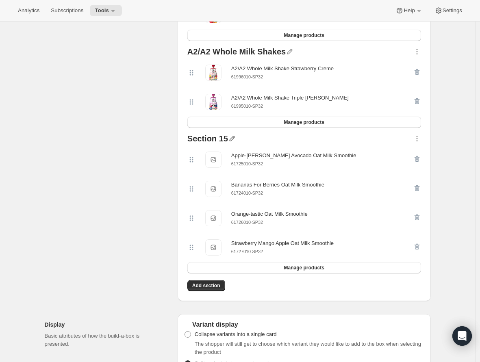
click at [234, 143] on icon "button" at bounding box center [232, 139] width 8 height 8
click at [226, 159] on div "Save" at bounding box center [239, 170] width 88 height 27
click at [227, 167] on input "text" at bounding box center [239, 166] width 78 height 13
type input "Oat Milk Smoothie"
click at [209, 176] on span "Save" at bounding box center [206, 177] width 12 height 8
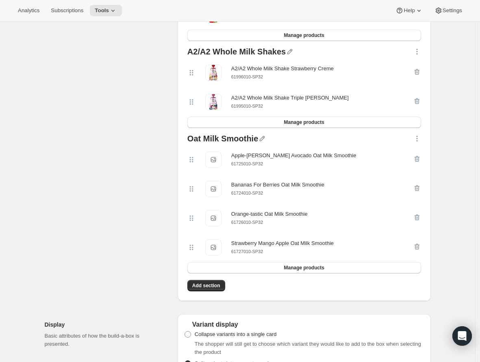
click at [369, 145] on div at bounding box center [335, 140] width 154 height 11
click at [369, 145] on div at bounding box center [417, 140] width 8 height 11
click at [369, 143] on icon "button" at bounding box center [417, 139] width 8 height 8
click at [369, 164] on button "Move to top" at bounding box center [417, 168] width 41 height 13
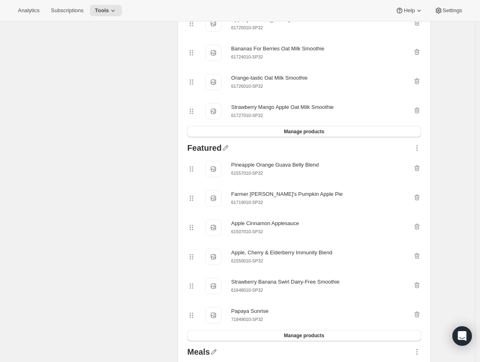
scroll to position [209, 0]
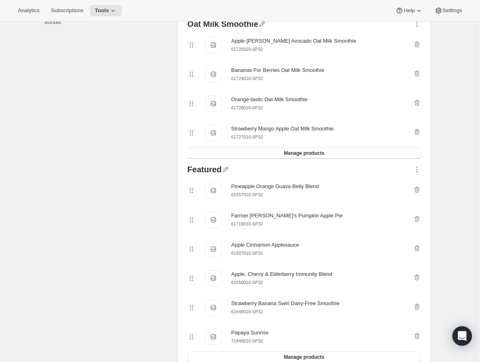
click at [369, 176] on div at bounding box center [417, 170] width 8 height 11
click at [369, 171] on icon "button" at bounding box center [417, 169] width 8 height 8
click at [369, 187] on span "Move to top" at bounding box center [413, 188] width 28 height 6
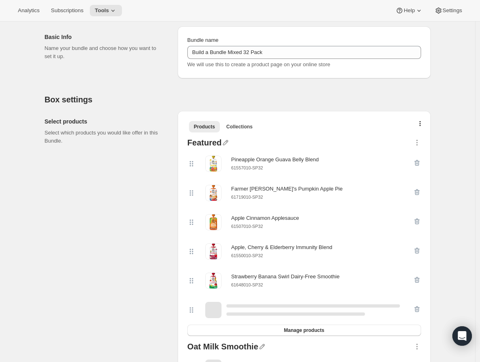
scroll to position [126, 0]
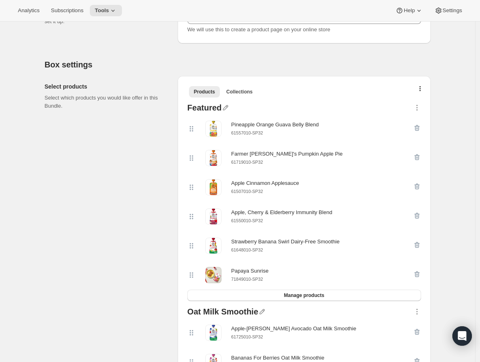
click at [245, 221] on small "61550010-SP32" at bounding box center [247, 220] width 32 height 5
copy div "61550010-SP32"
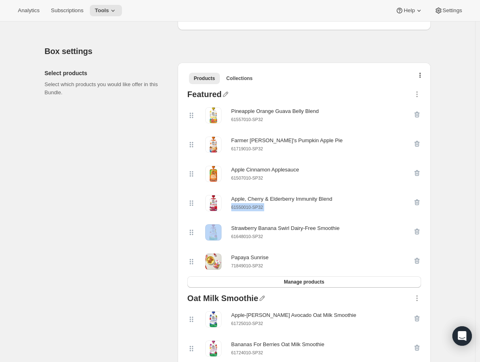
scroll to position [140, 0]
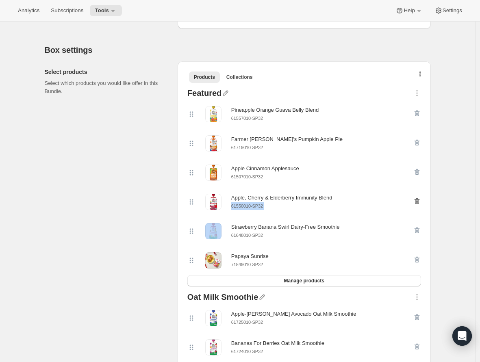
click at [369, 203] on icon "button" at bounding box center [416, 201] width 5 height 6
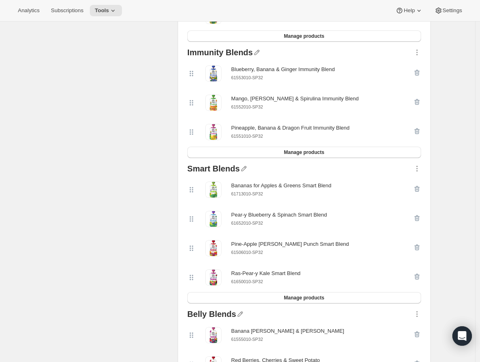
scroll to position [1375, 0]
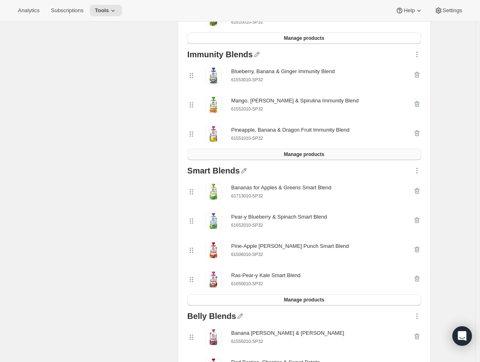
click at [281, 160] on button "Manage products" at bounding box center [304, 154] width 234 height 11
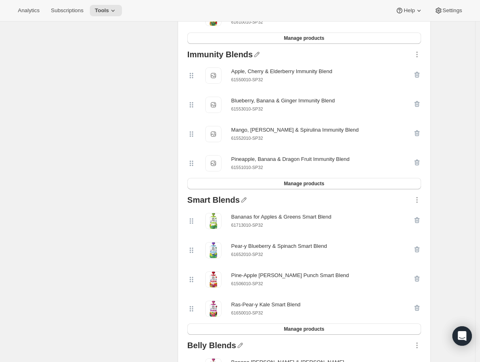
scroll to position [0, 0]
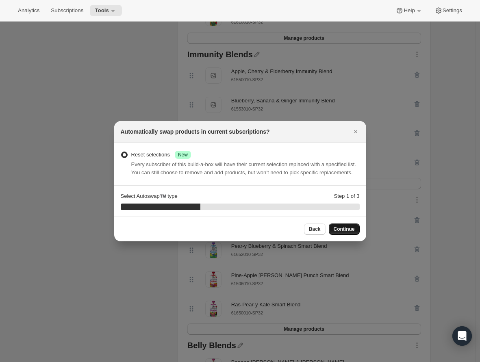
click at [337, 233] on span "Continue" at bounding box center [344, 229] width 21 height 7
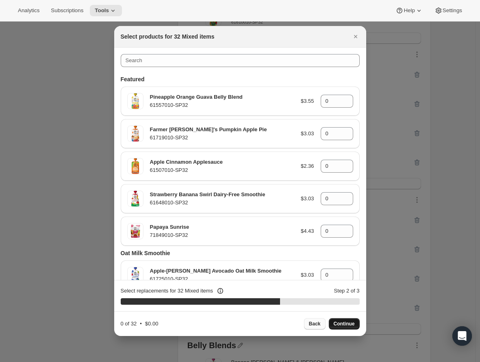
click at [318, 323] on span "Back" at bounding box center [315, 324] width 12 height 7
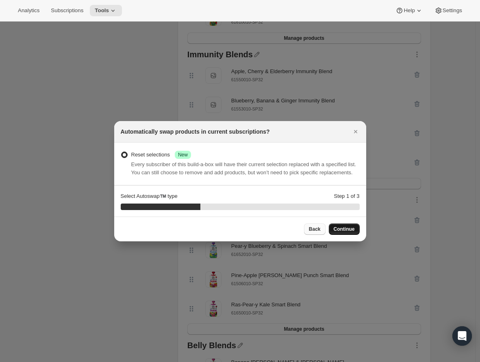
click at [312, 233] on span "Back" at bounding box center [315, 229] width 12 height 7
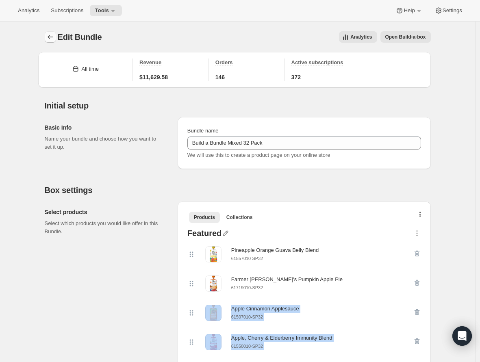
click at [52, 37] on icon "Bundles" at bounding box center [50, 37] width 8 height 8
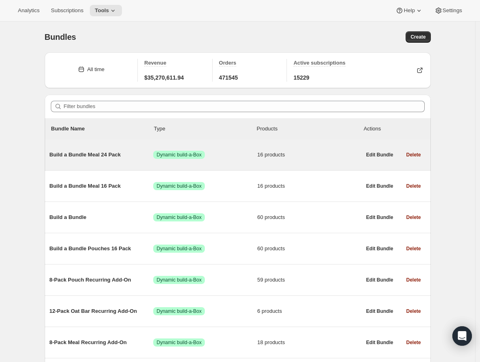
click at [96, 155] on span "Build a Bundle Meal 24 Pack" at bounding box center [102, 155] width 104 height 8
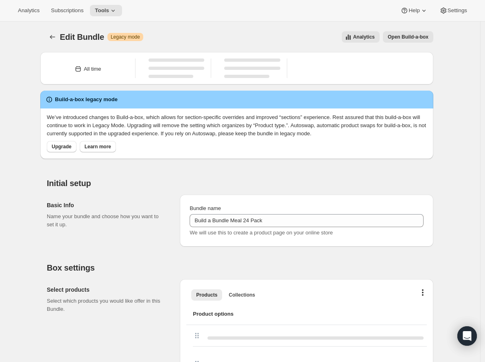
type input "Build a Bundle Meal 24 Pack"
checkbox input "true"
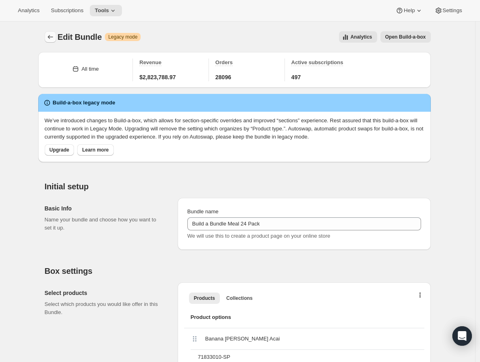
click at [54, 38] on icon "Bundles" at bounding box center [50, 37] width 8 height 8
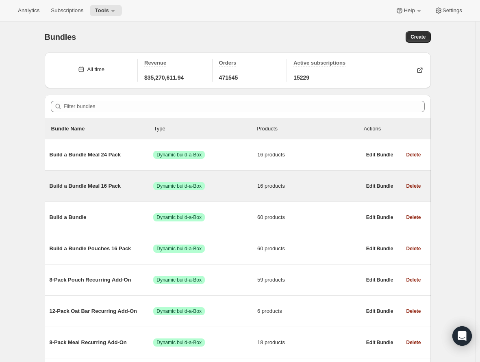
click at [74, 185] on span "Build a Bundle Meal 16 Pack" at bounding box center [102, 186] width 104 height 8
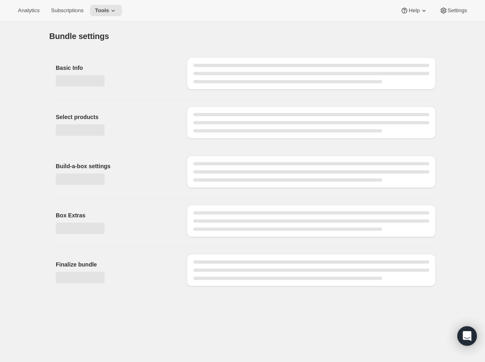
type input "Build a Bundle Meal 16 Pack"
checkbox input "true"
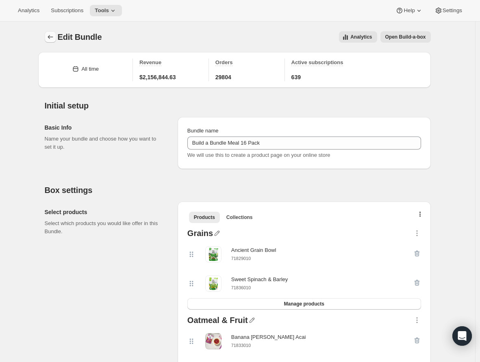
click at [54, 39] on icon "Bundles" at bounding box center [50, 37] width 8 height 8
